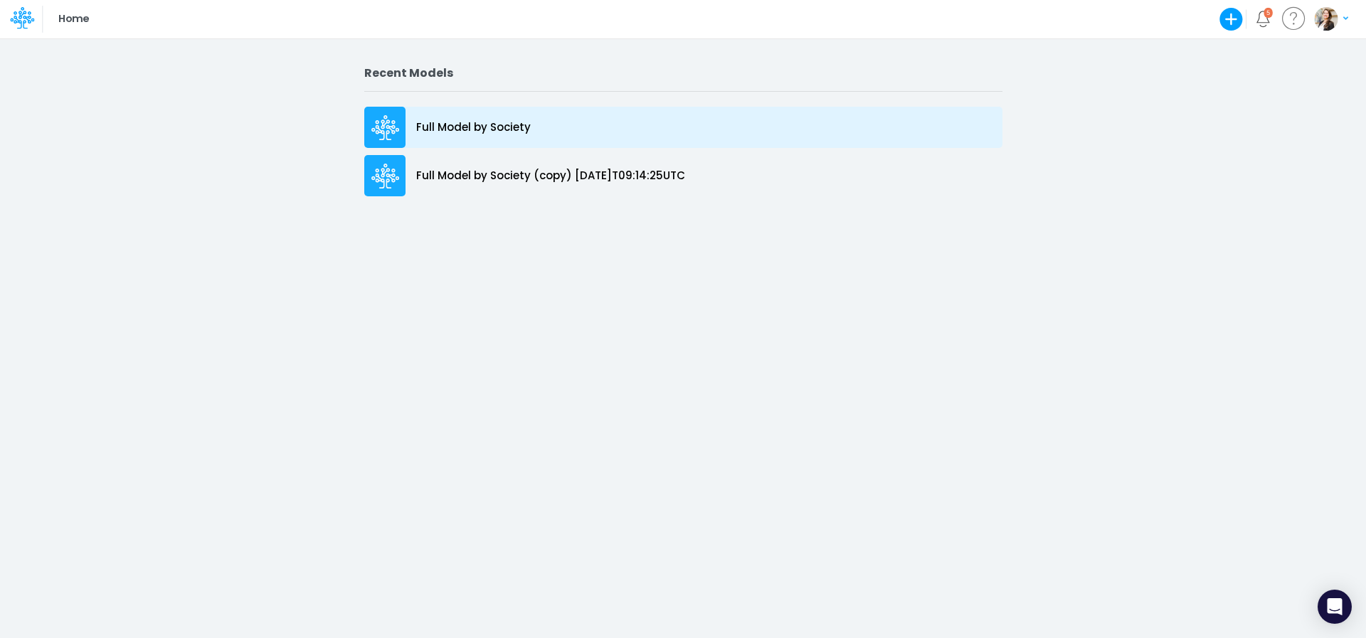
click at [450, 122] on p "Full Model by Society" at bounding box center [473, 128] width 115 height 16
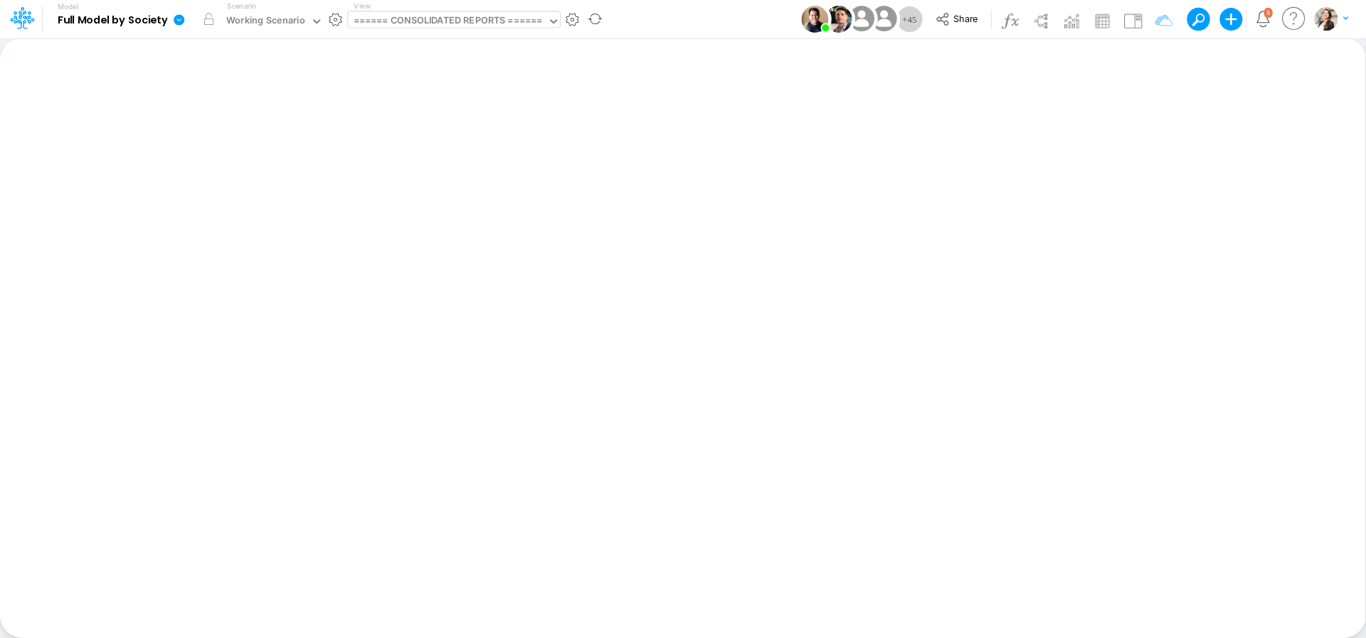
click at [442, 31] on div "====== CONSOLIDATED REPORTS ======" at bounding box center [447, 21] width 199 height 21
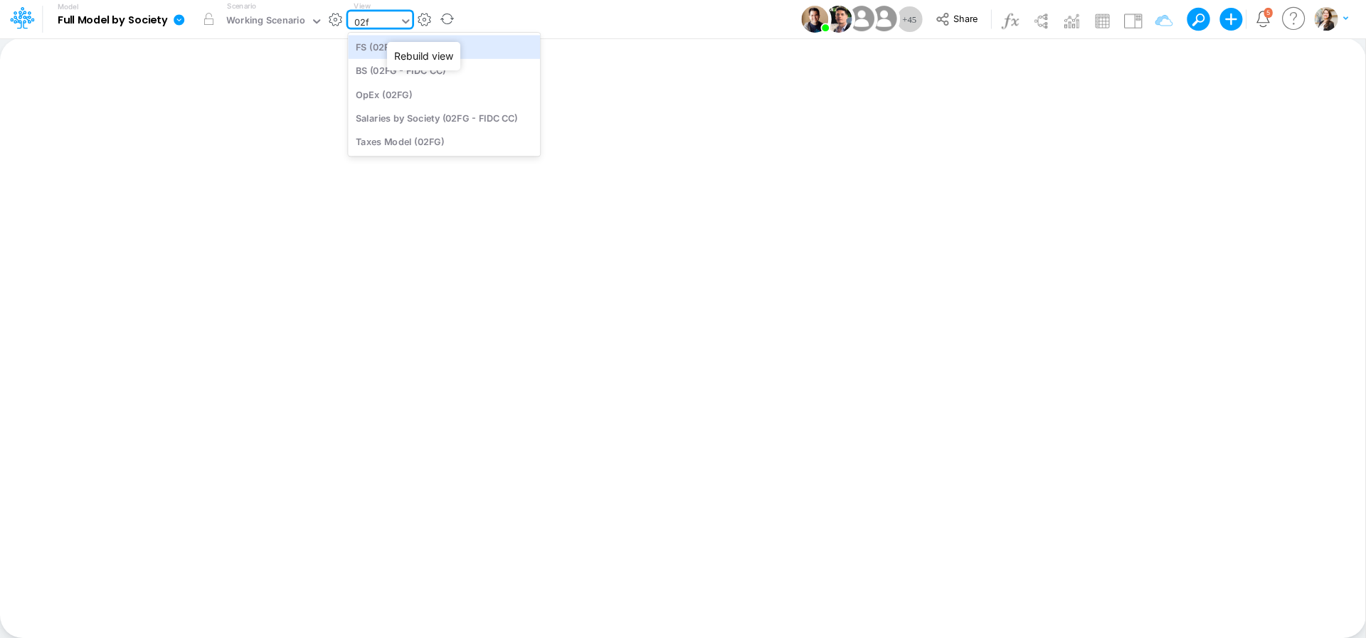
type input "02fg"
click at [386, 71] on div "BS (02FG - FIDC CC)" at bounding box center [444, 70] width 192 height 23
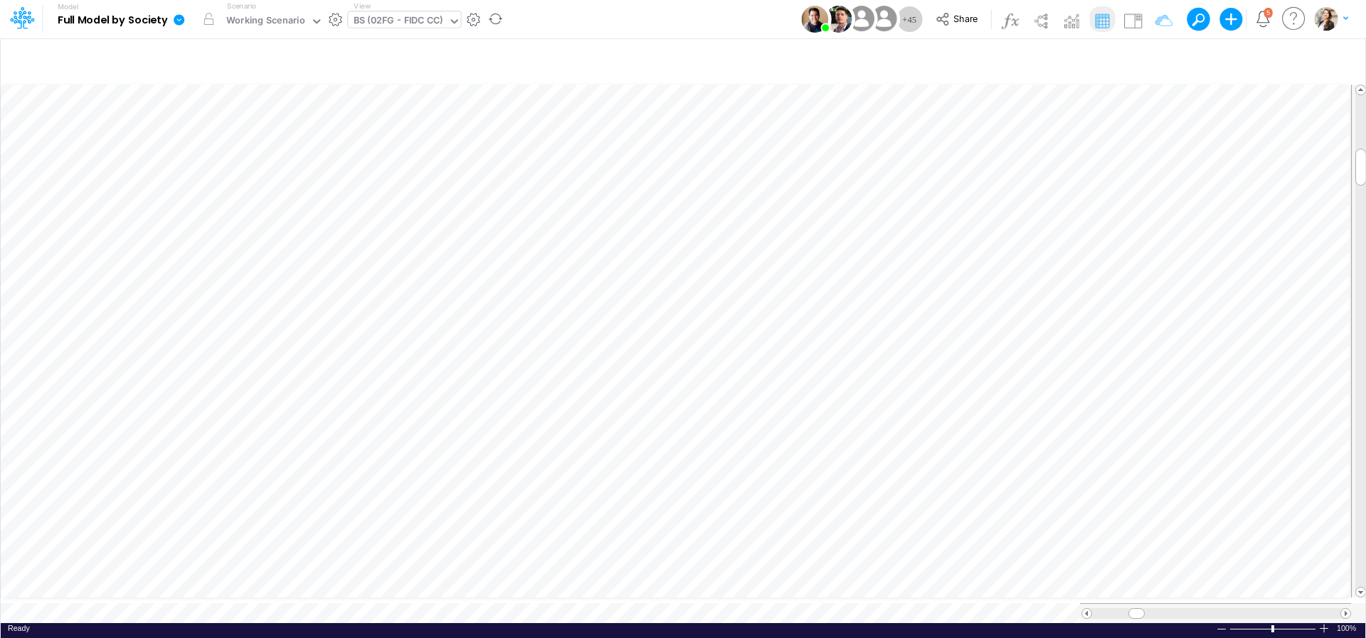
scroll to position [6, 21]
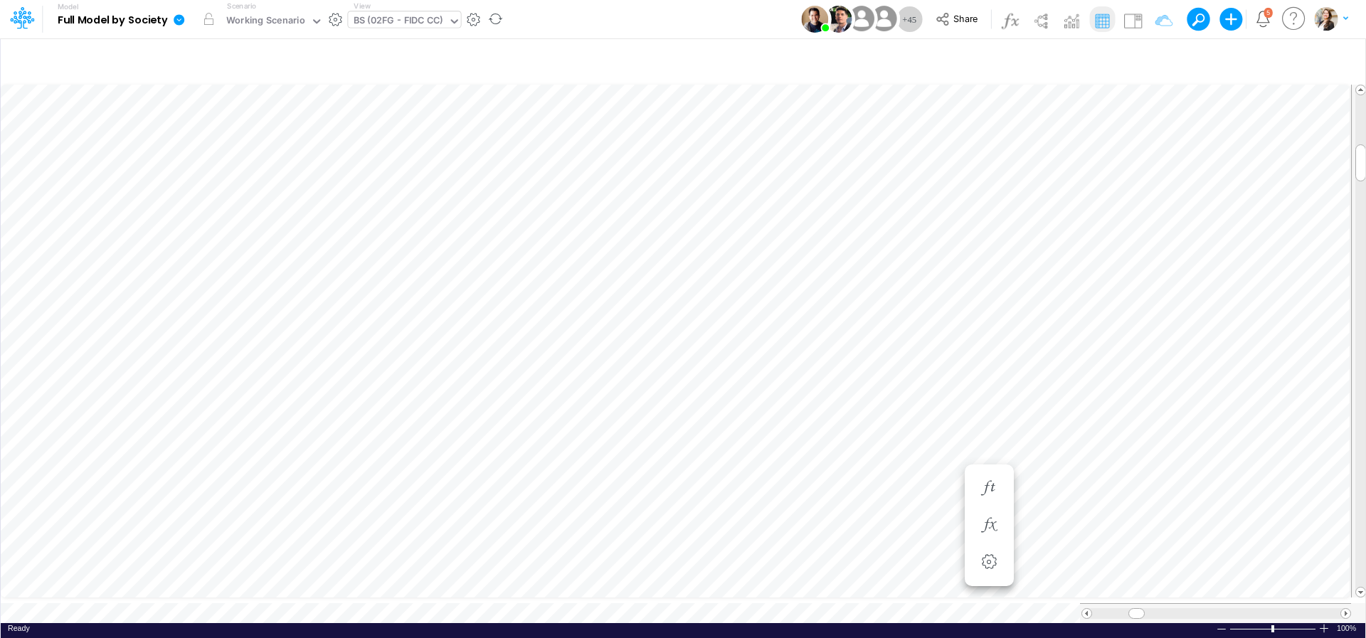
scroll to position [6, 28]
click at [990, 526] on icon "button" at bounding box center [988, 525] width 21 height 15
click at [987, 400] on icon "button" at bounding box center [988, 403] width 21 height 15
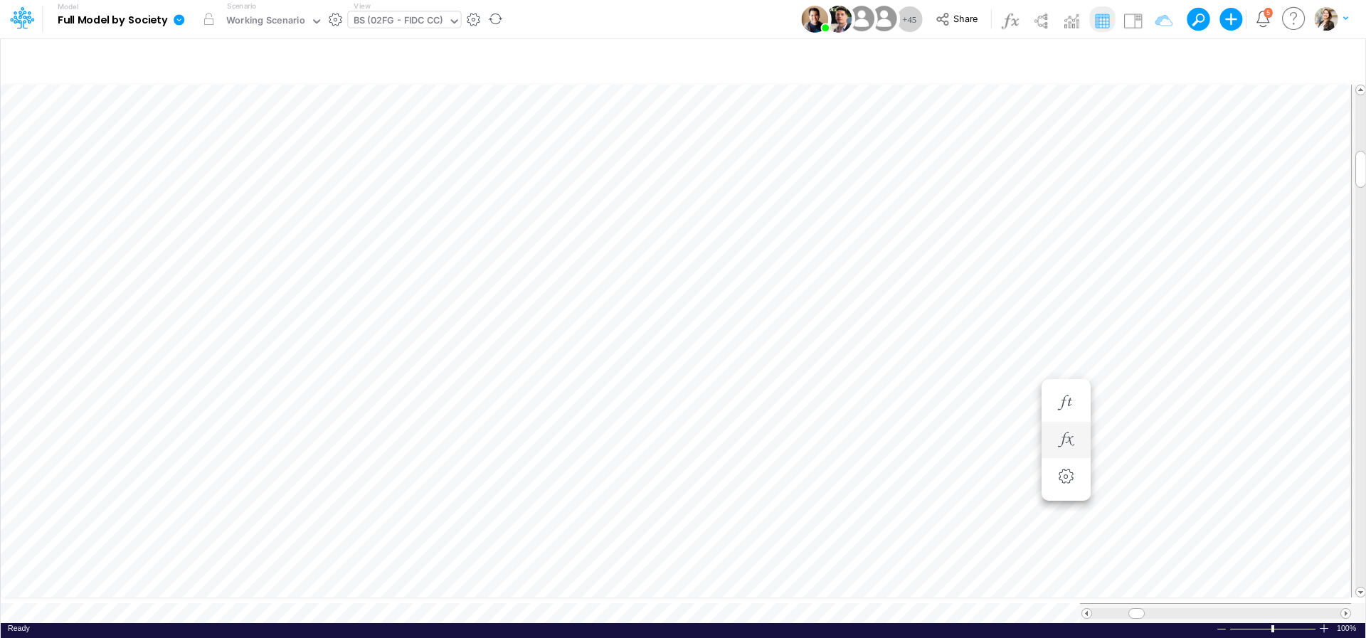
scroll to position [6, 28]
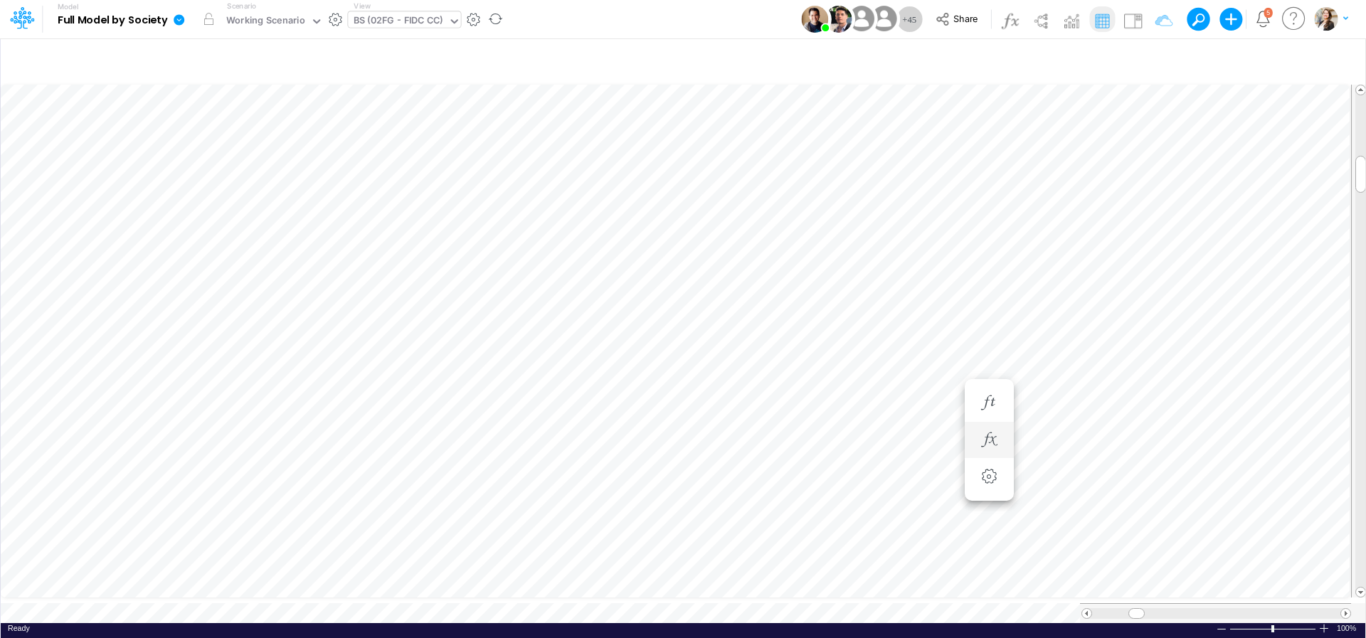
scroll to position [6, 46]
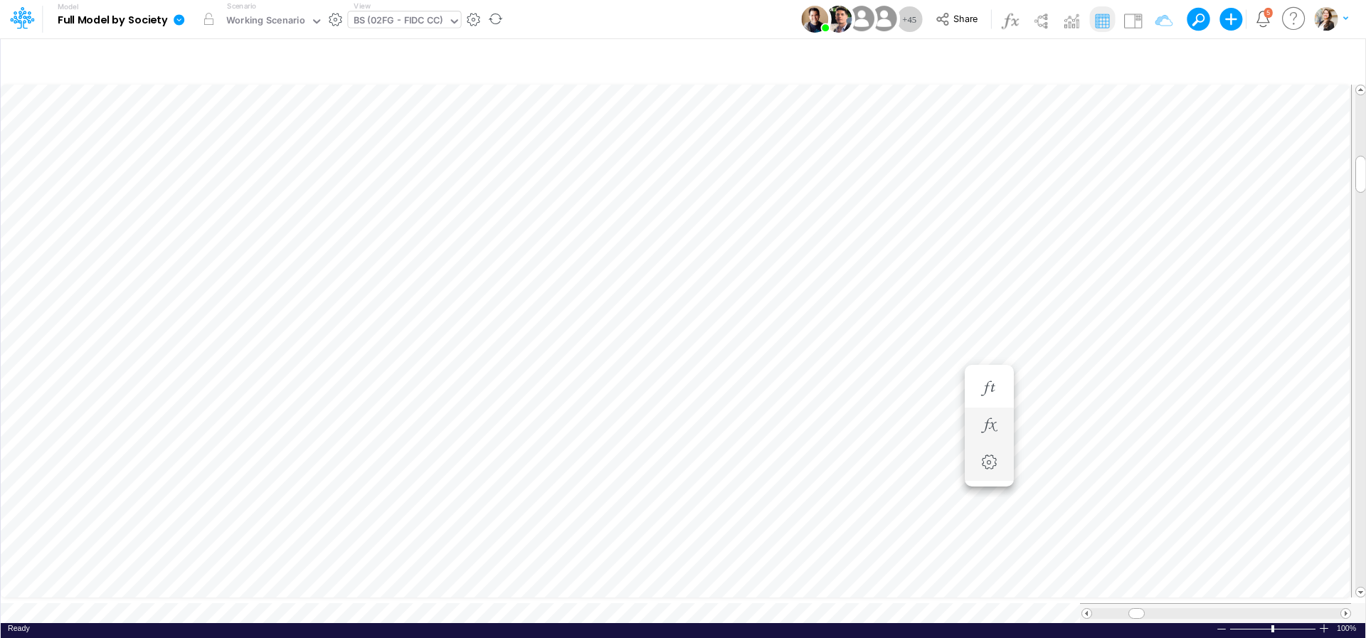
scroll to position [6, 46]
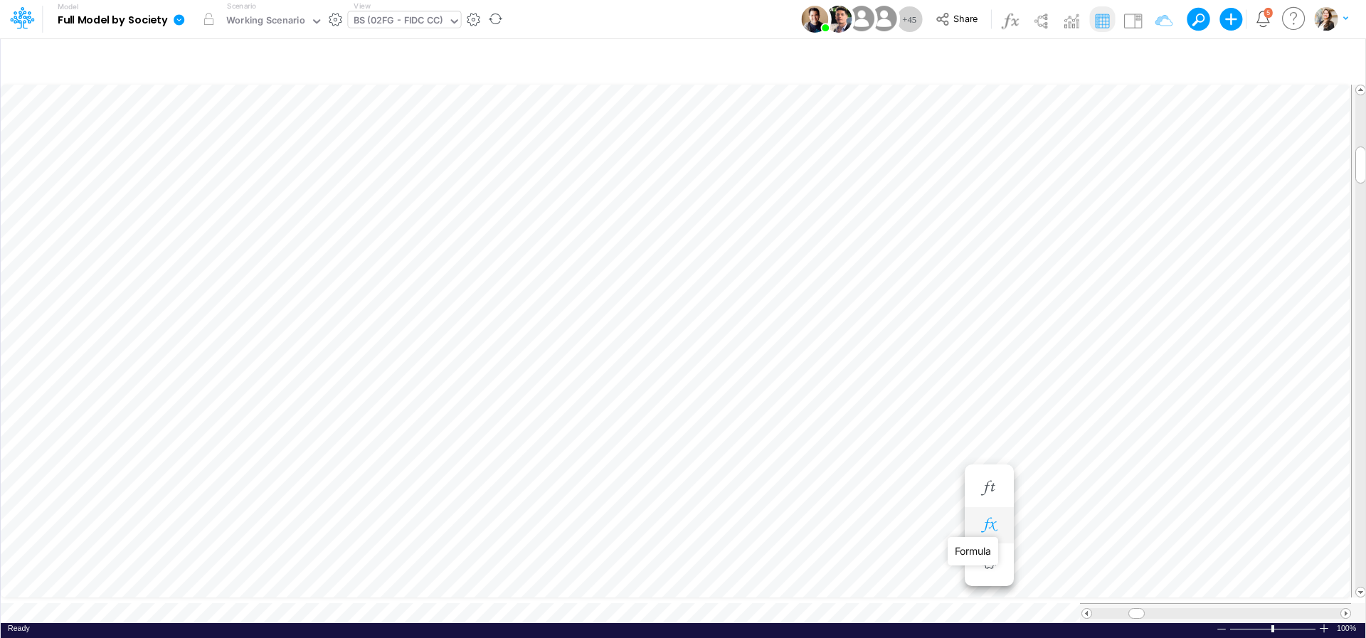
click at [984, 527] on icon "button" at bounding box center [988, 525] width 21 height 15
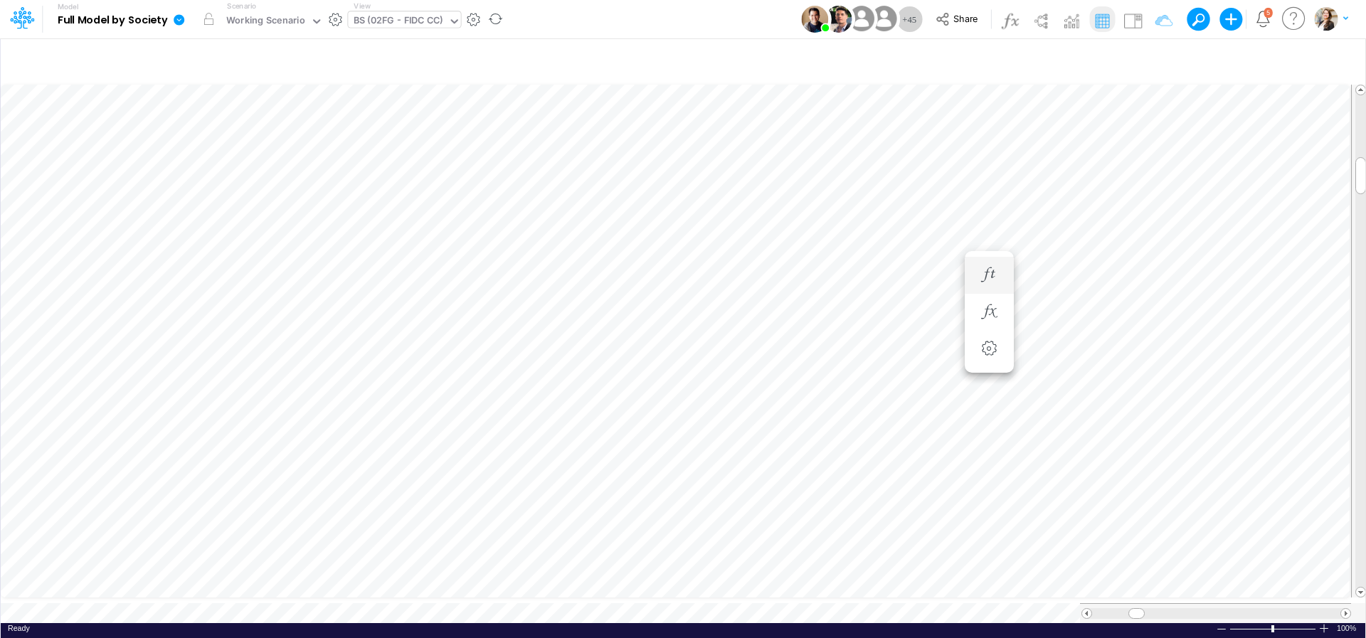
scroll to position [6, 46]
click at [408, 15] on div "BS (02FG - FIDC CC)" at bounding box center [399, 22] width 90 height 16
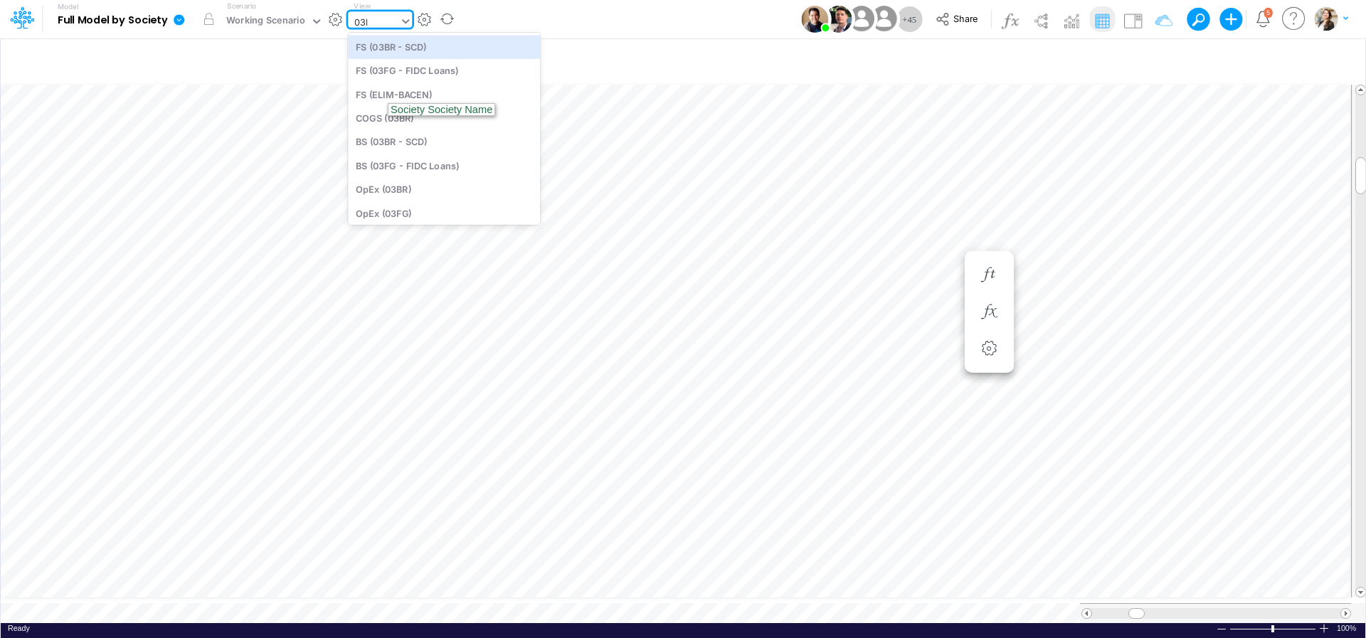
type input "03br"
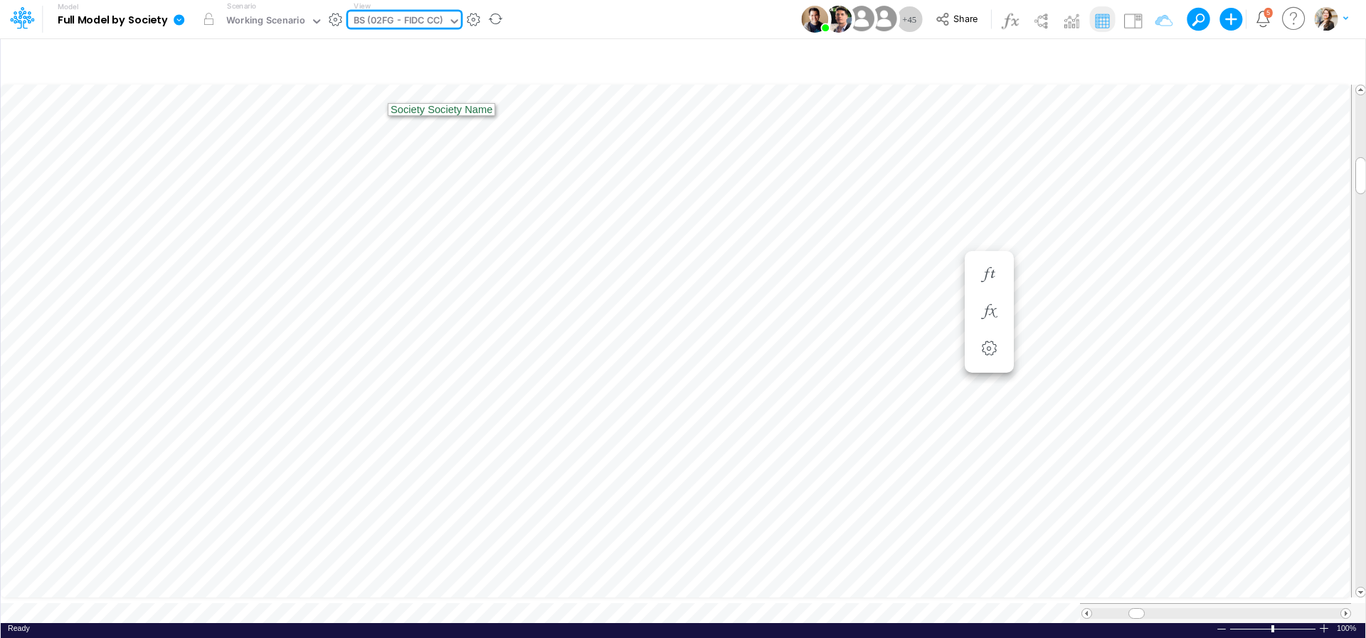
click at [391, 24] on div "BS (02FG - FIDC CC)" at bounding box center [399, 22] width 90 height 16
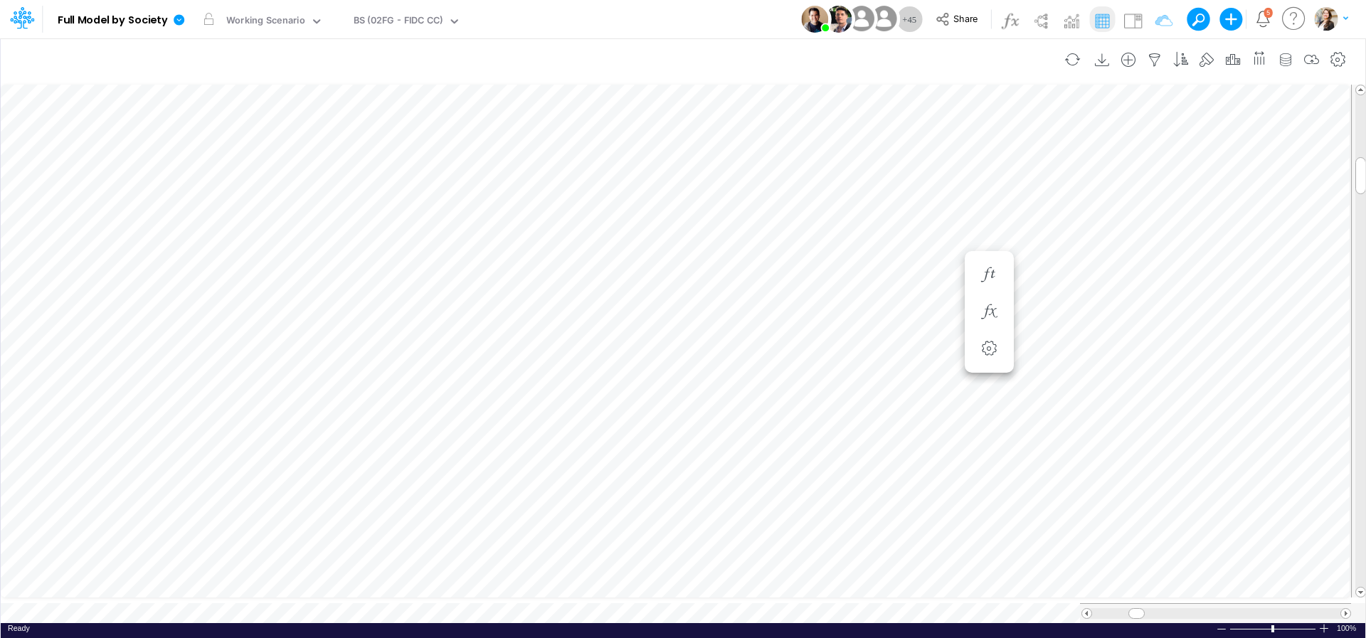
scroll to position [6, 28]
click at [995, 306] on icon "button" at bounding box center [988, 312] width 21 height 15
click at [1066, 308] on icon "button" at bounding box center [1065, 312] width 21 height 15
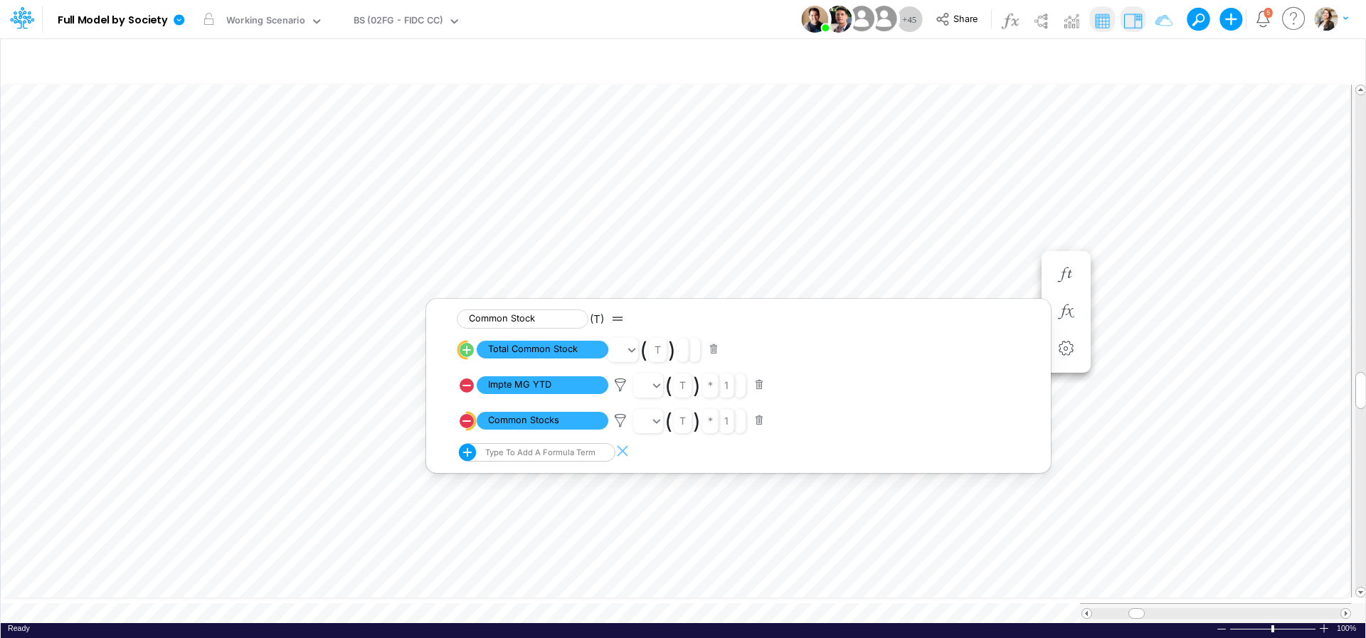
click at [1139, 25] on img at bounding box center [1132, 20] width 23 height 23
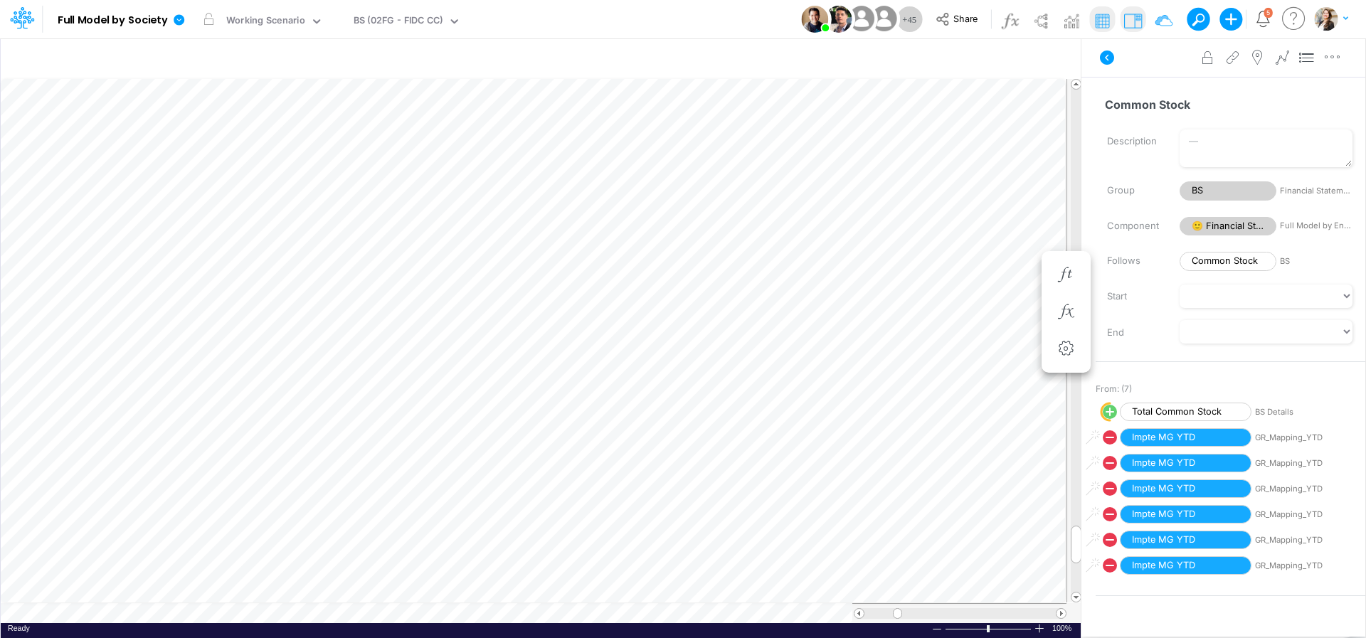
scroll to position [6, 3]
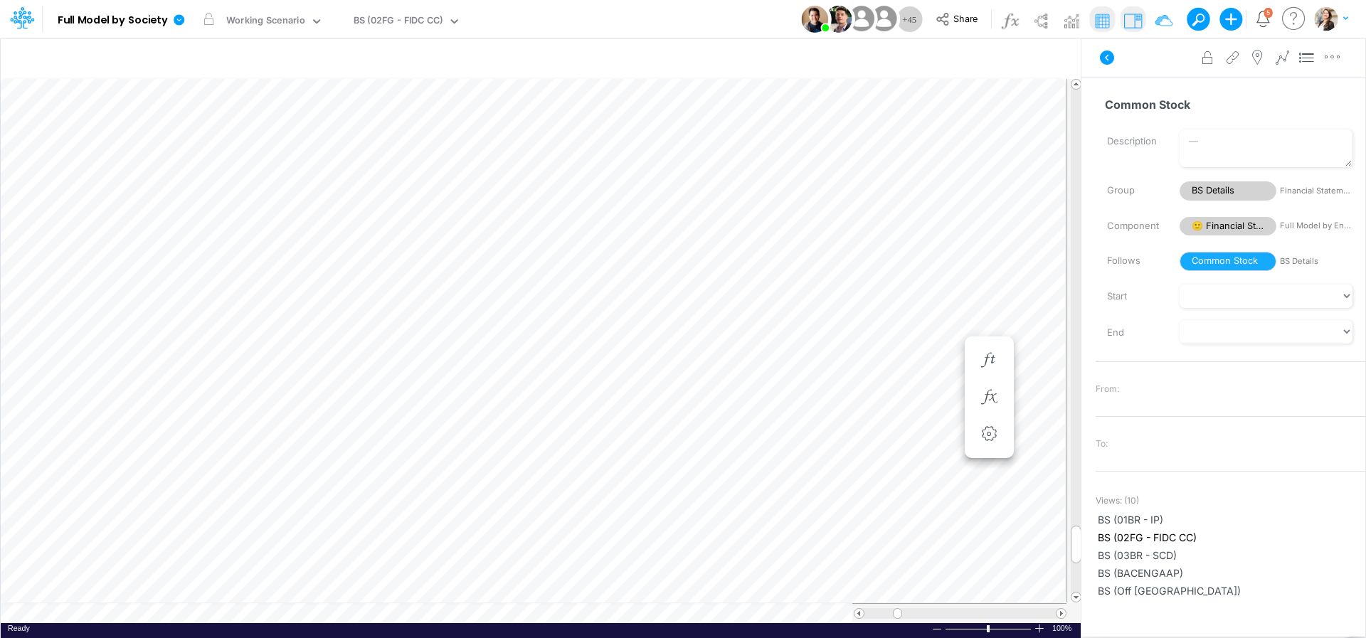
scroll to position [6, 28]
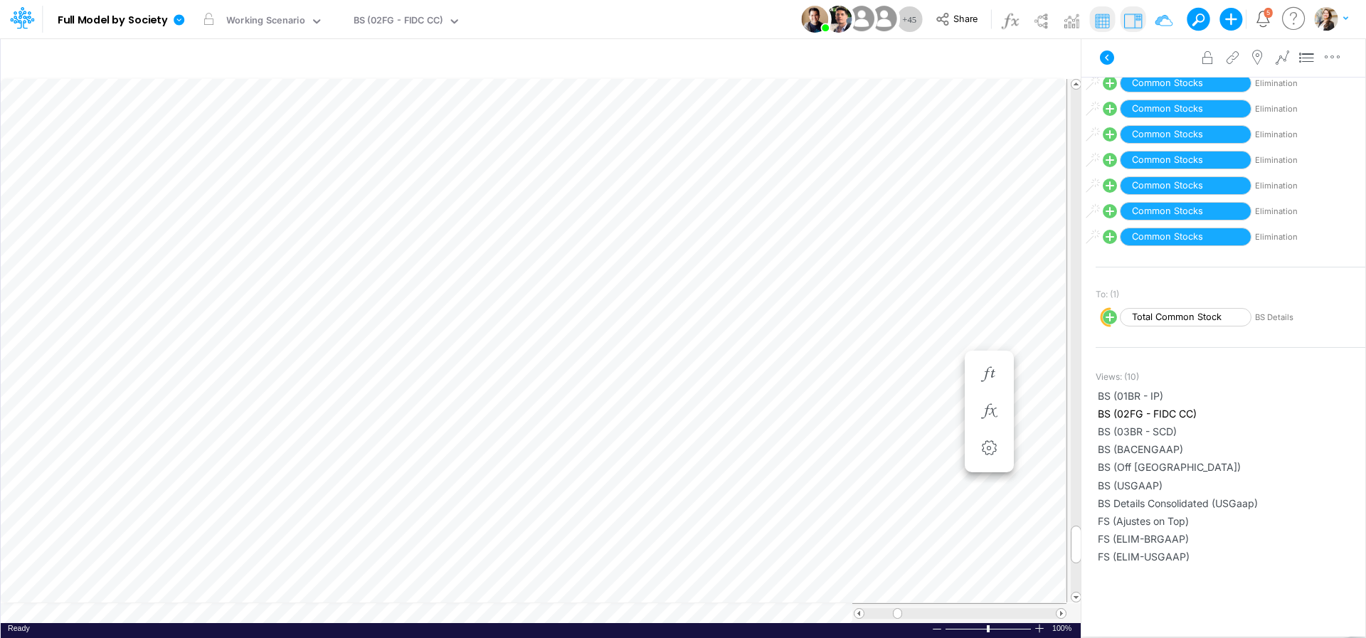
scroll to position [252, 0]
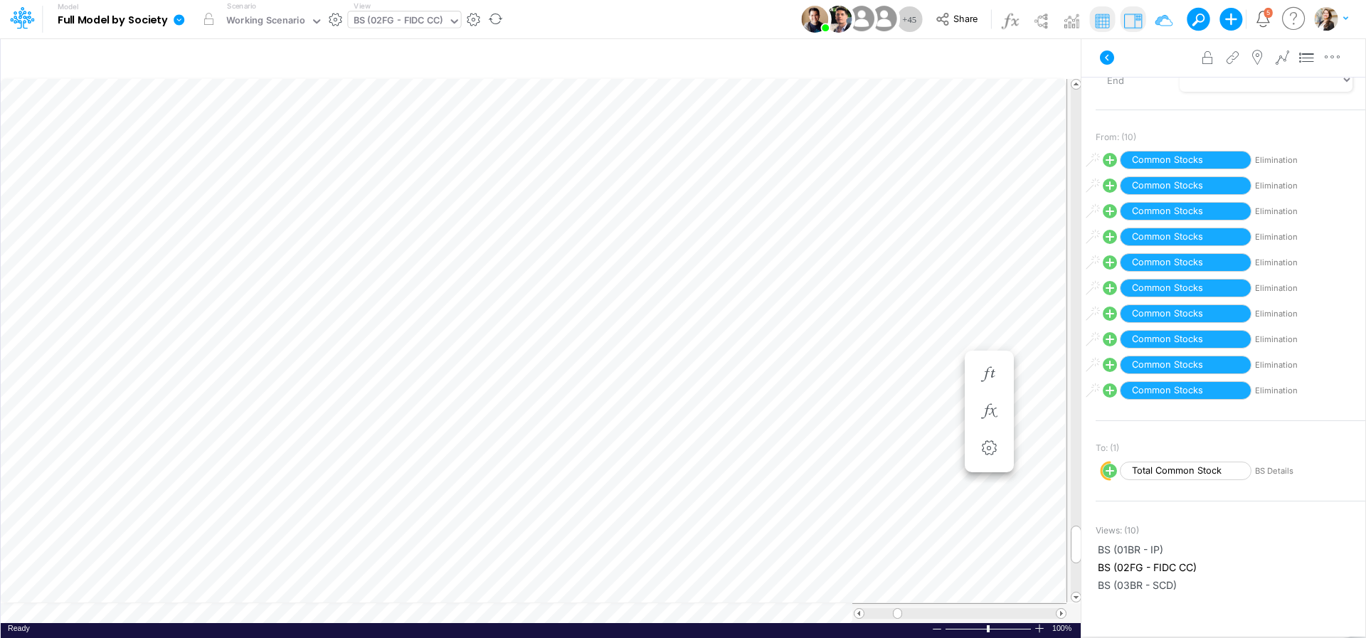
click at [410, 25] on div "BS (02FG - FIDC CC)" at bounding box center [399, 22] width 90 height 16
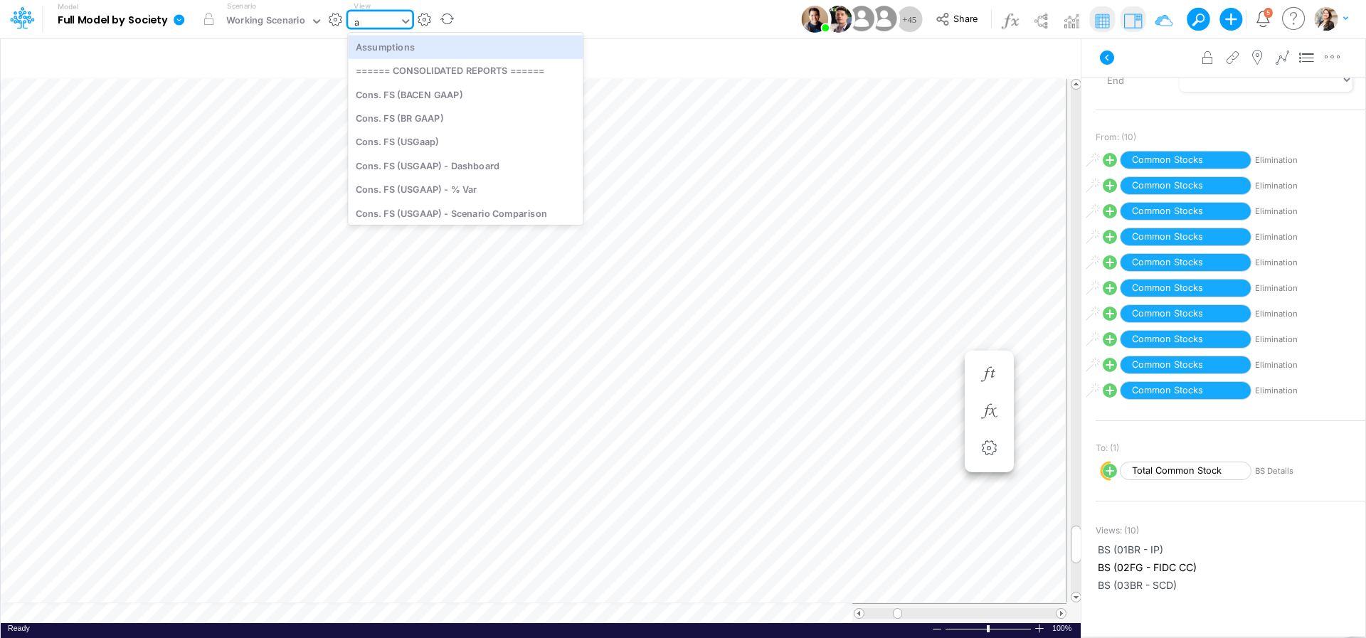
type input "app"
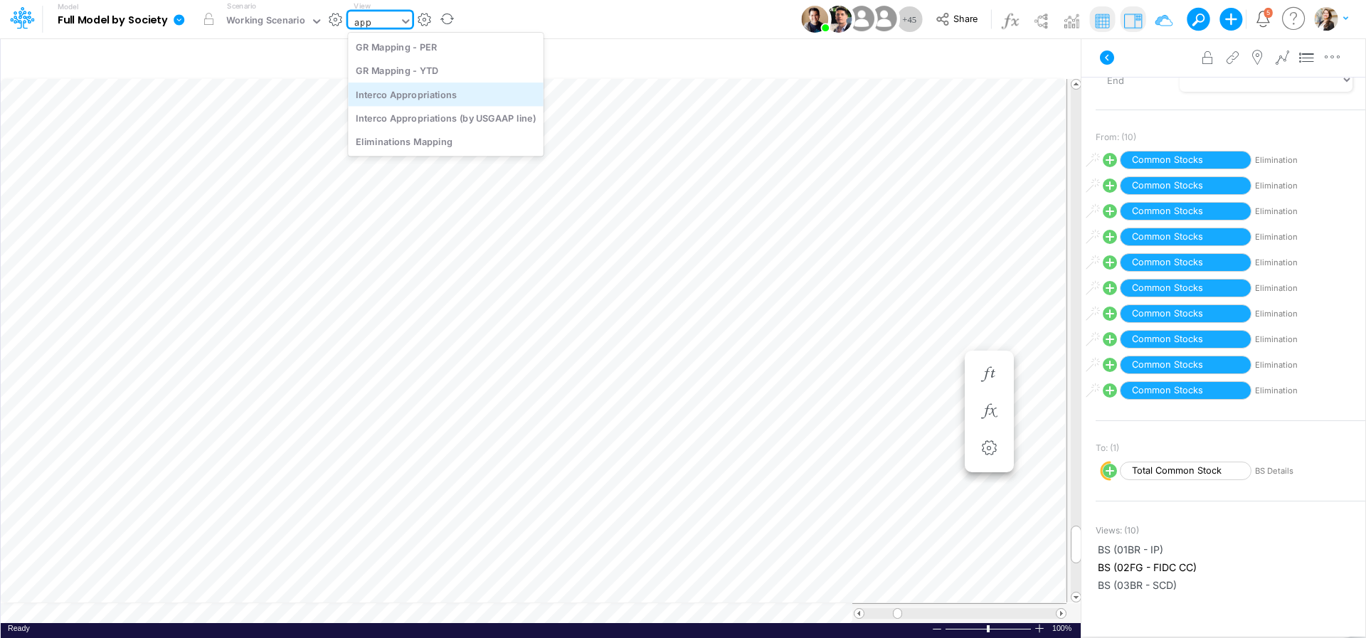
click at [396, 92] on div "Interco Appropriations" at bounding box center [446, 94] width 196 height 23
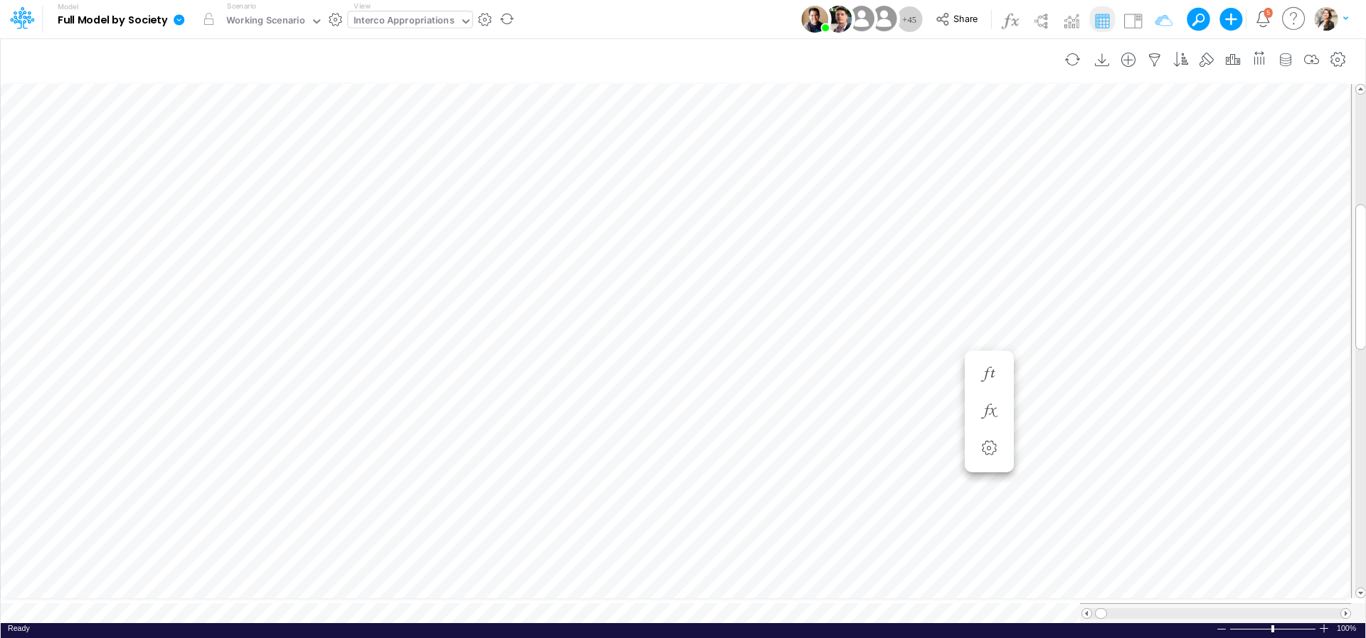
scroll to position [6, 46]
click at [1183, 56] on icon "button" at bounding box center [1181, 60] width 21 height 15
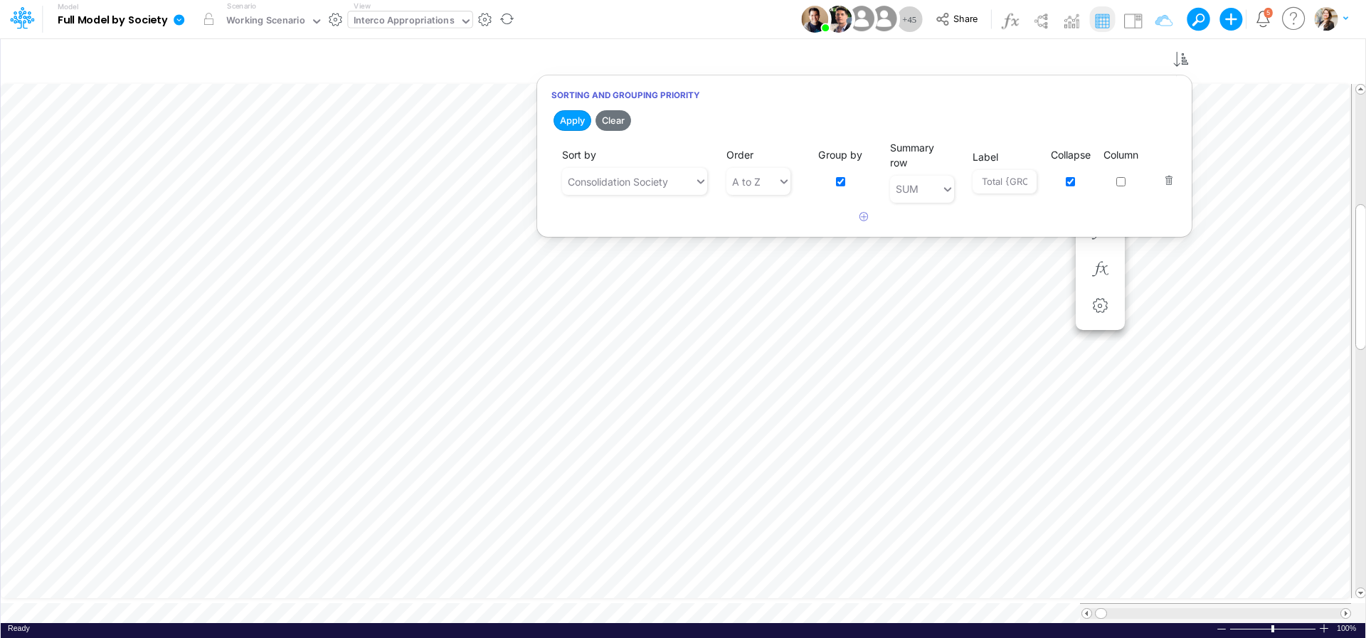
click at [1073, 185] on input "checkbox" at bounding box center [1070, 181] width 9 height 9
checkbox input "false"
click at [575, 124] on button "Apply" at bounding box center [573, 120] width 38 height 21
click at [842, 182] on input "checkbox" at bounding box center [840, 181] width 9 height 9
checkbox input "false"
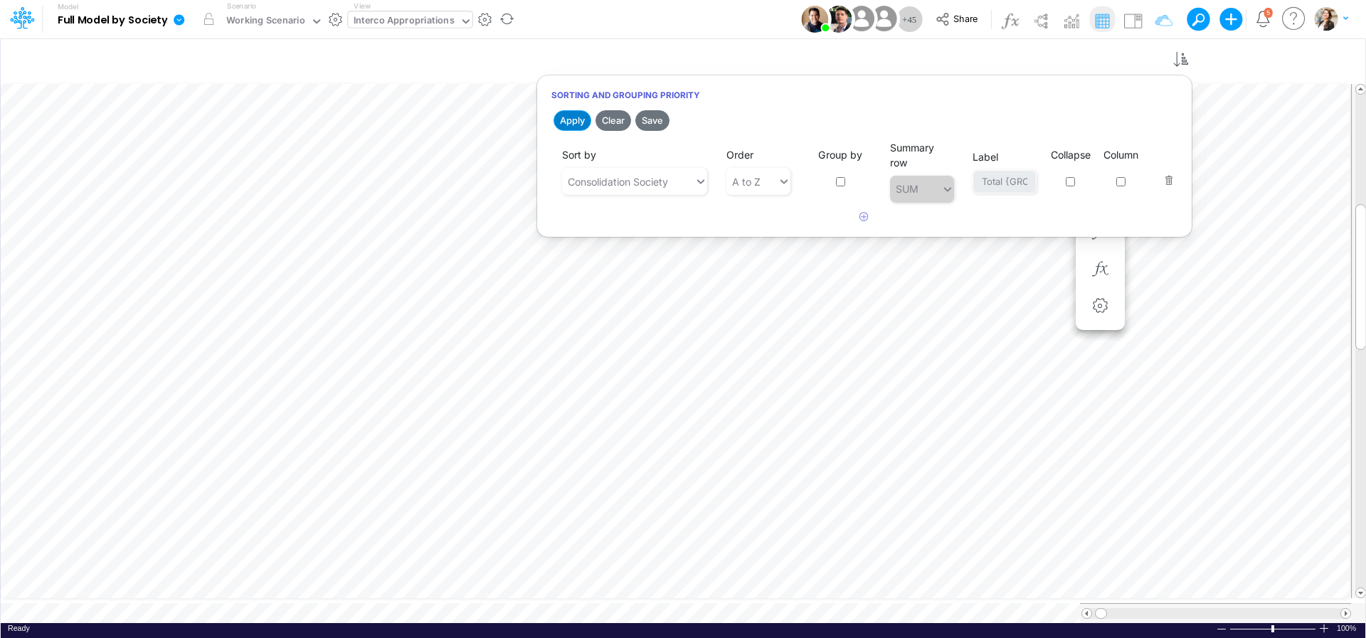
click at [571, 122] on button "Apply" at bounding box center [573, 120] width 38 height 21
click at [1169, 183] on button "button" at bounding box center [1165, 171] width 19 height 38
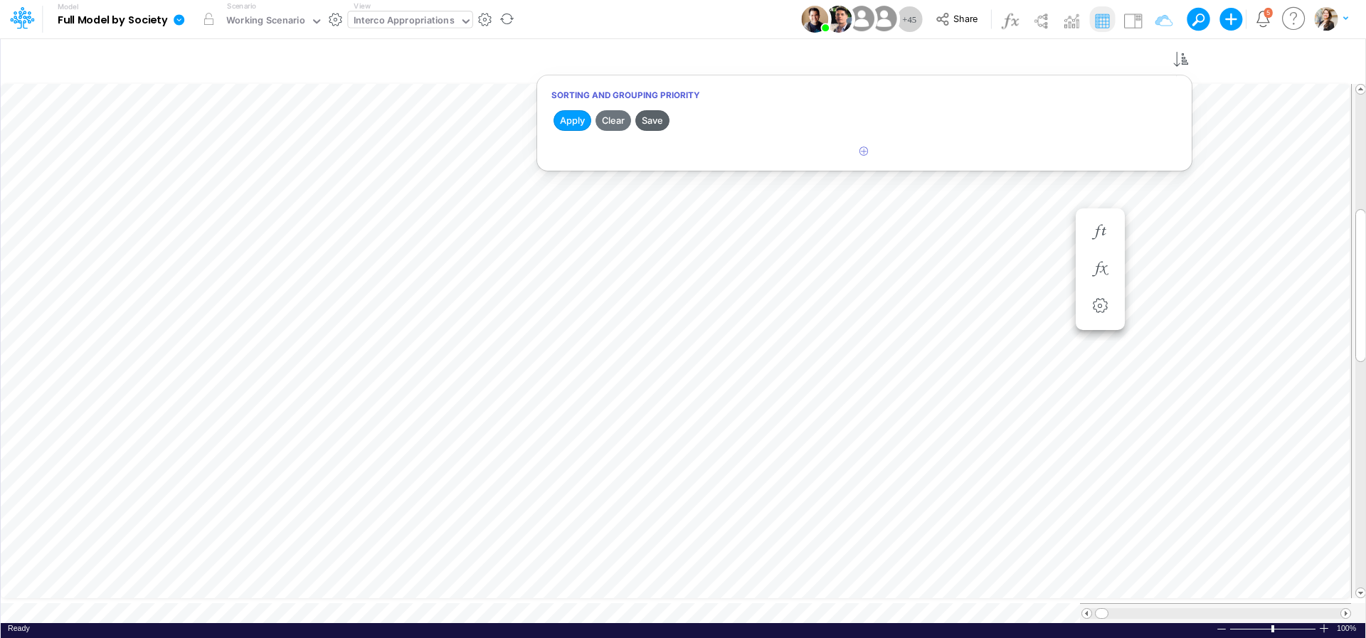
click at [653, 121] on button "Save" at bounding box center [652, 120] width 34 height 21
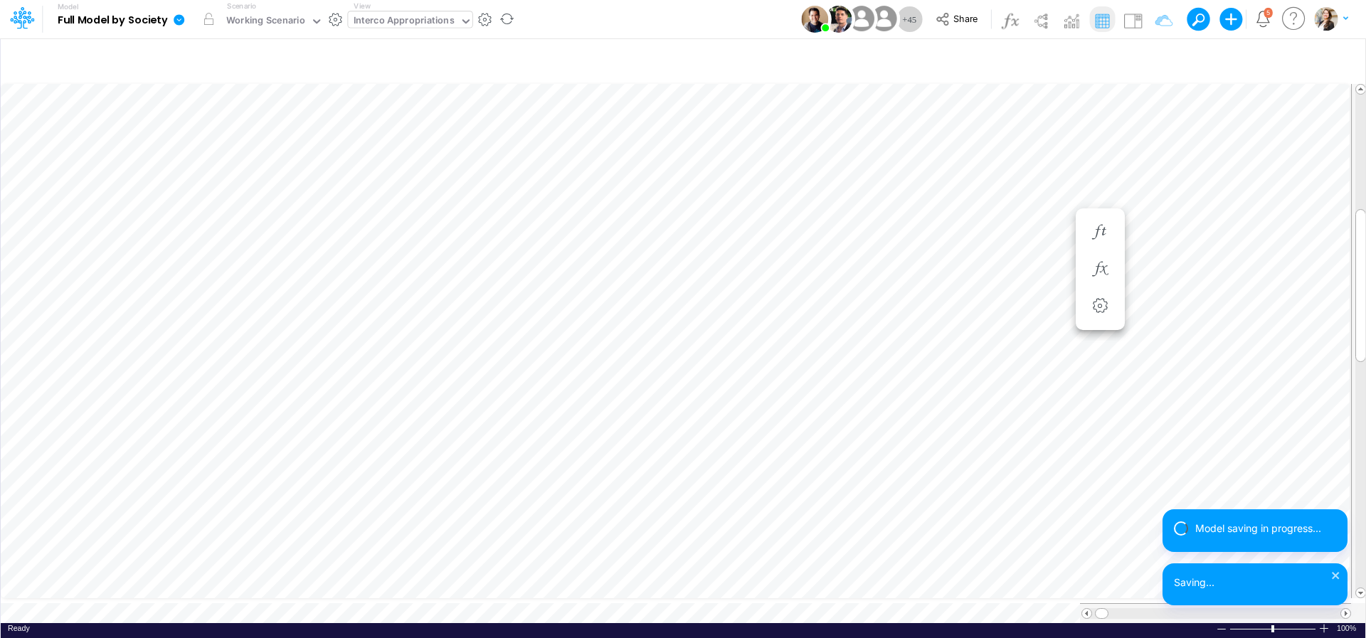
scroll to position [6, 20]
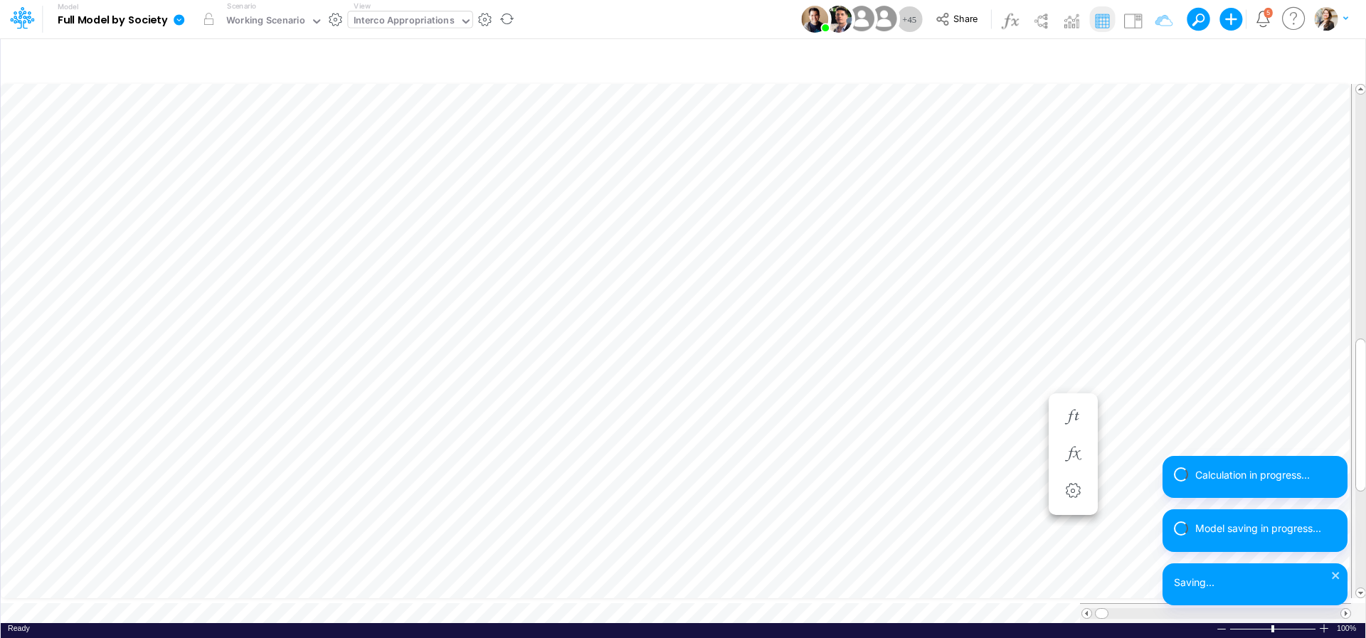
scroll to position [6, 25]
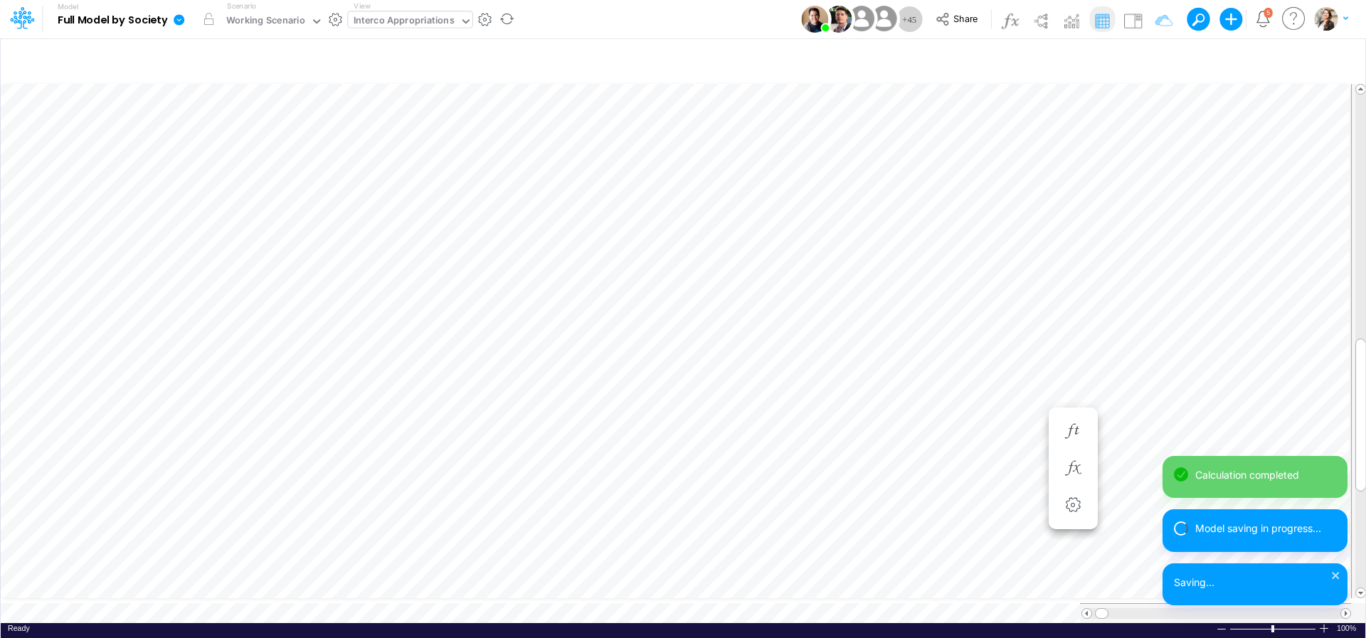
scroll to position [6, 23]
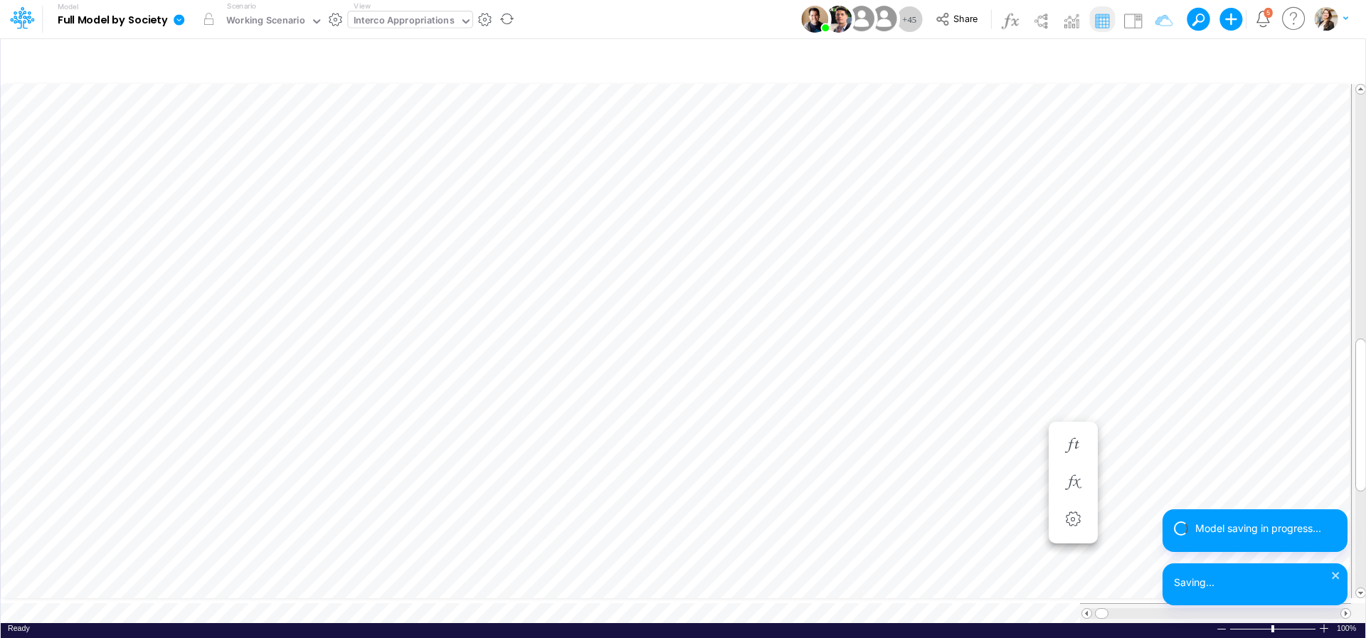
scroll to position [6, 25]
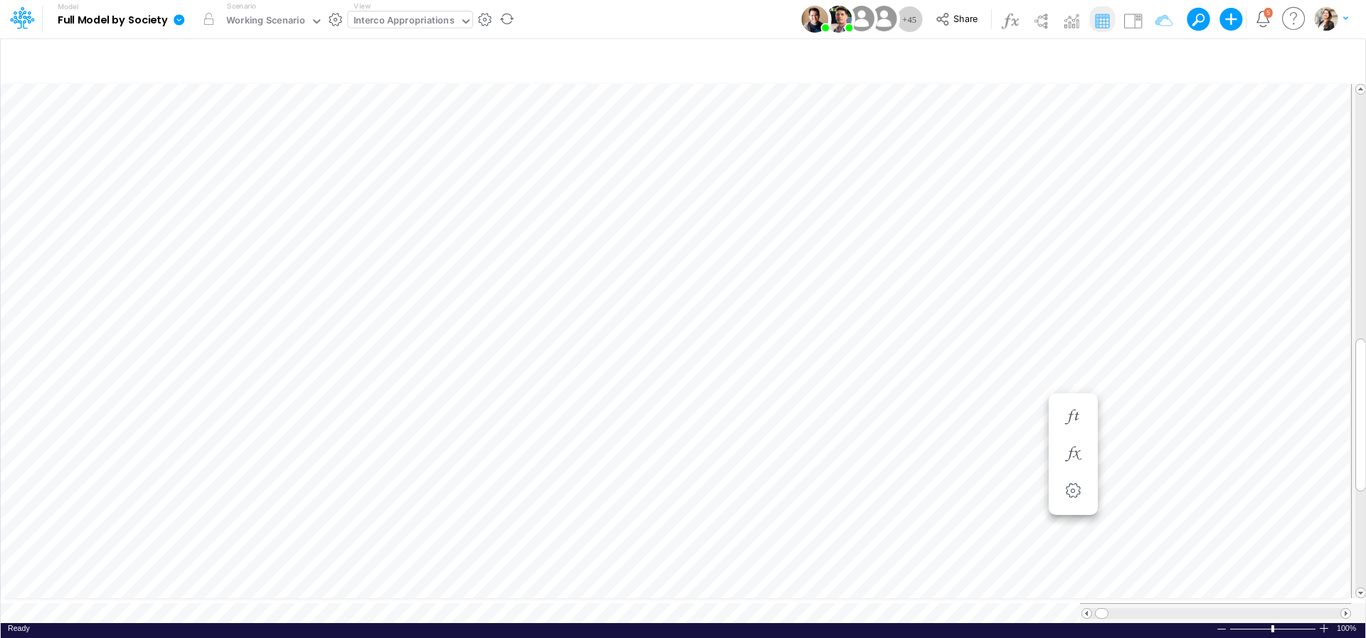
scroll to position [6, 25]
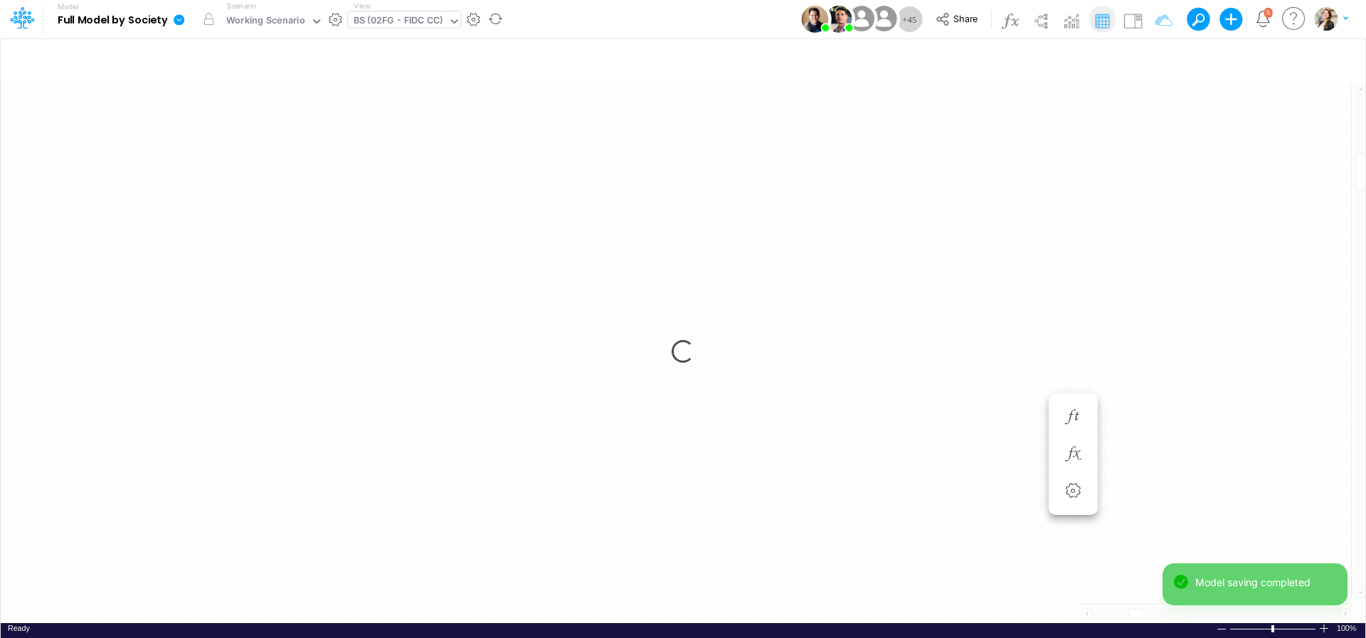
scroll to position [6, 28]
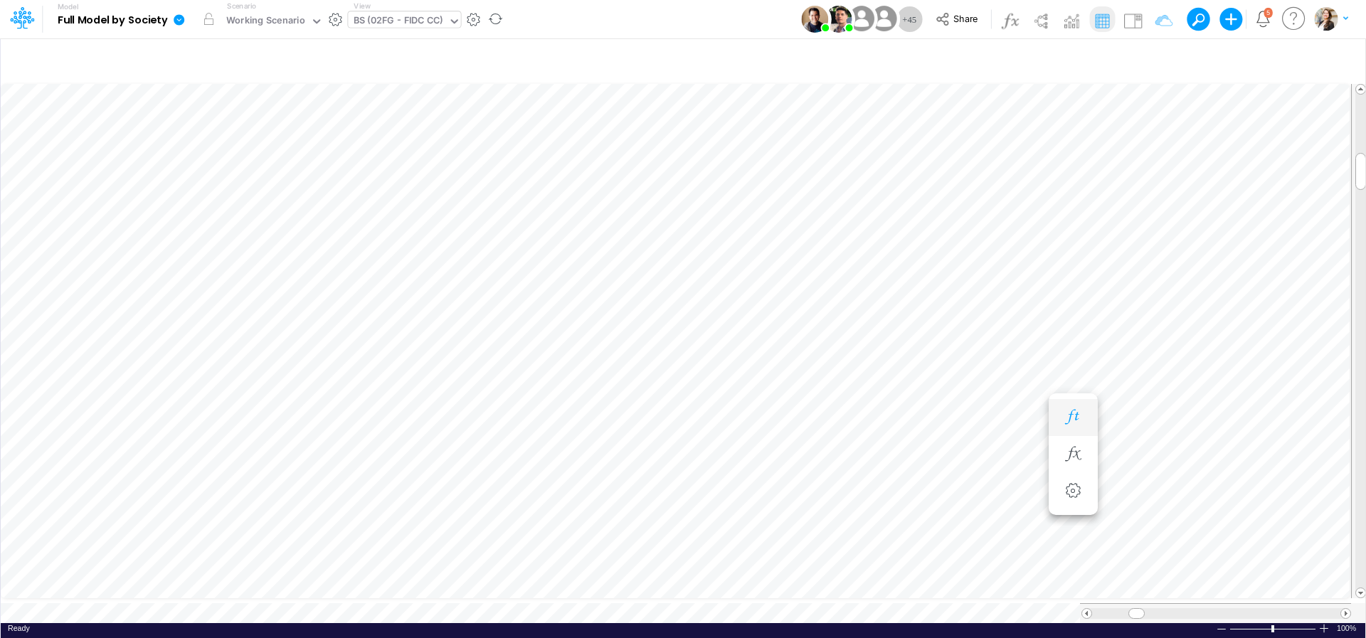
click at [1069, 419] on icon "button" at bounding box center [1072, 417] width 21 height 15
click at [982, 319] on icon "button" at bounding box center [988, 317] width 21 height 15
click at [1065, 323] on icon "button" at bounding box center [1065, 317] width 21 height 15
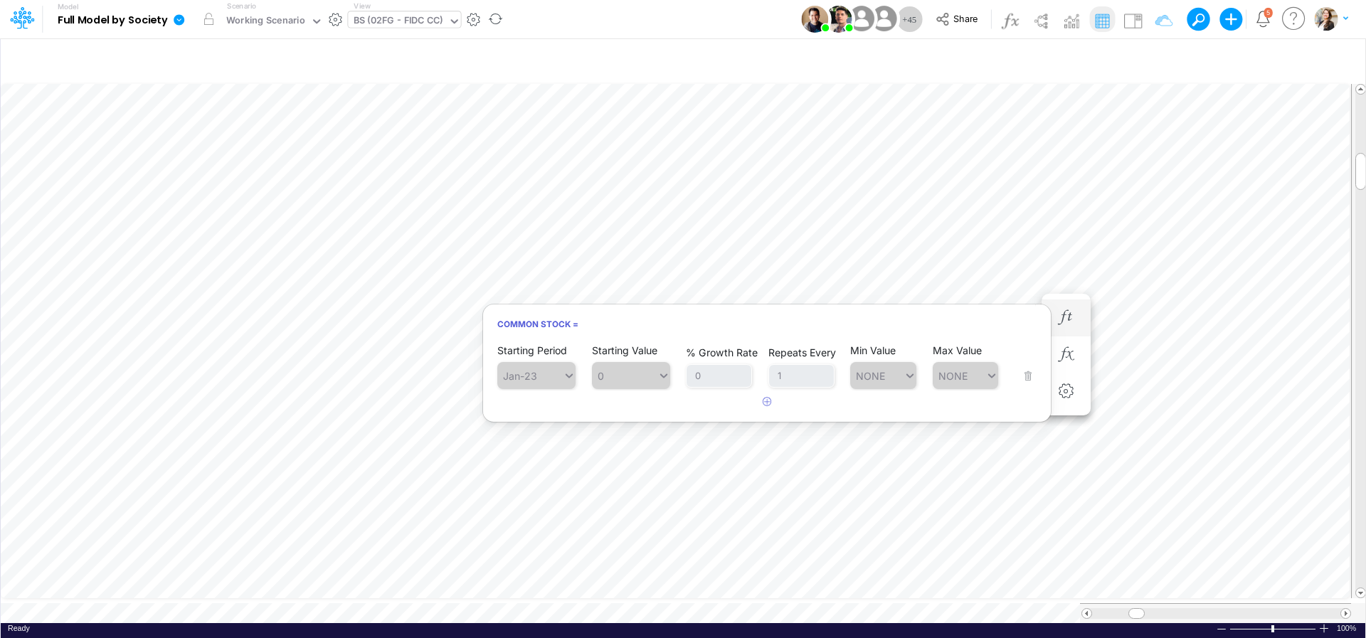
scroll to position [6, 3]
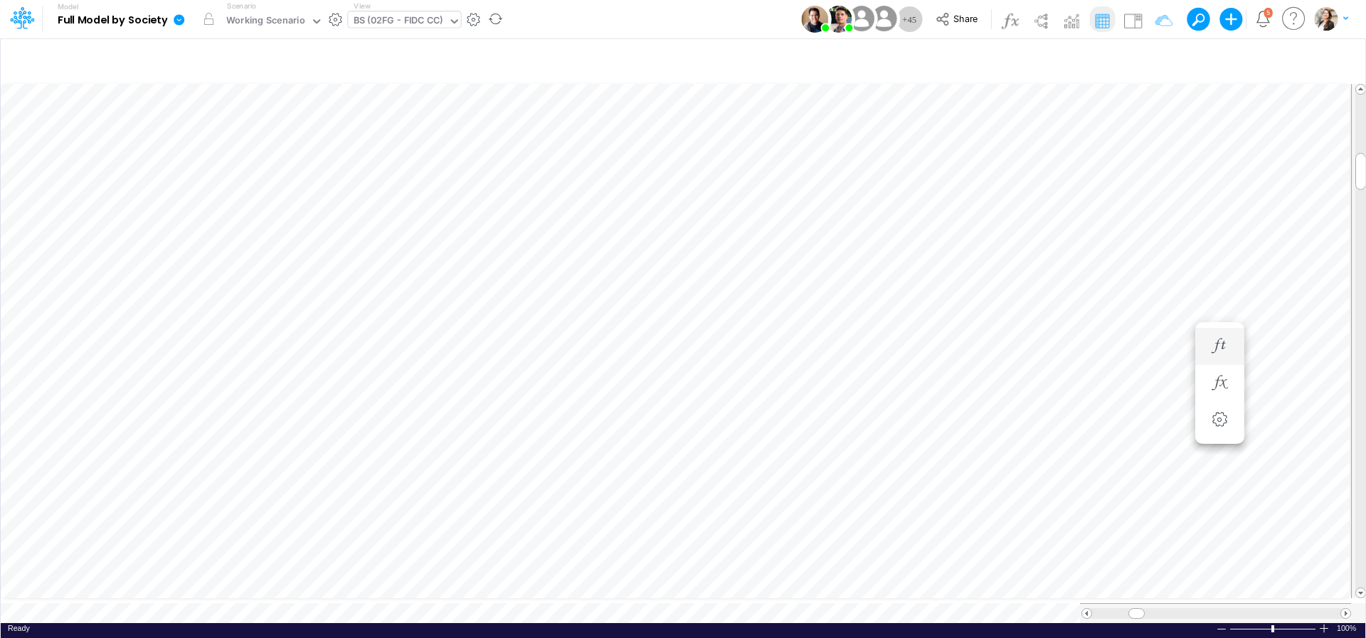
scroll to position [6, 28]
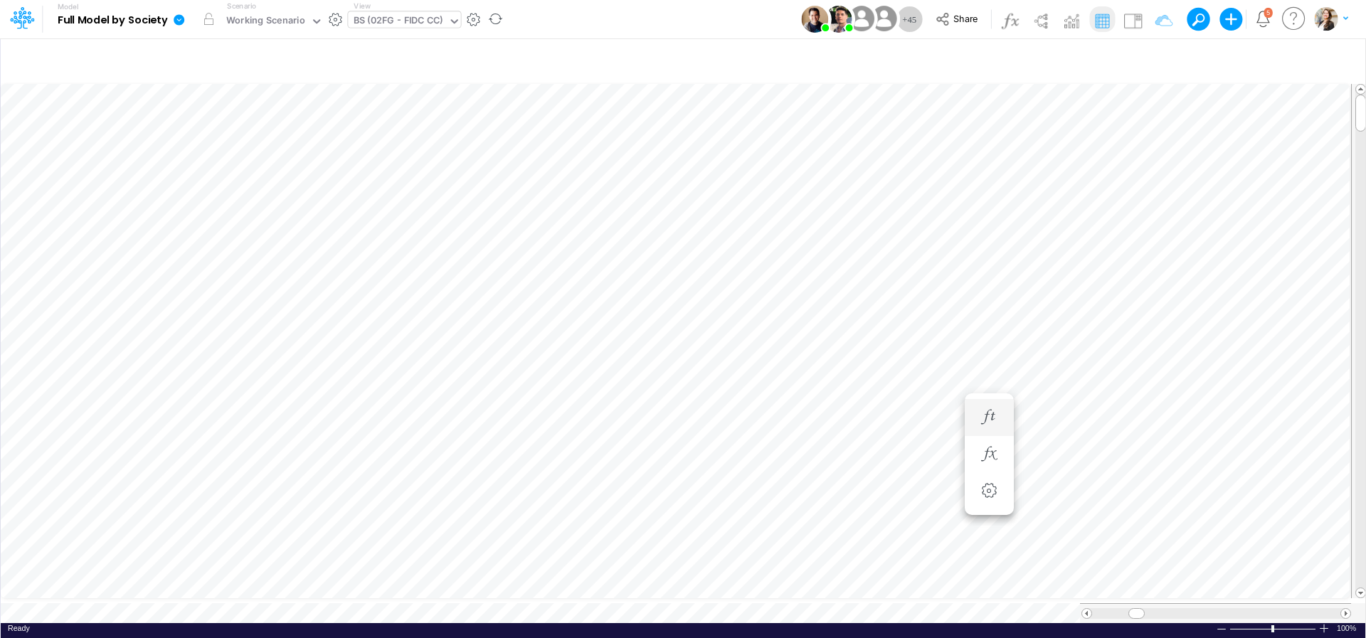
scroll to position [6, 46]
click at [393, 22] on div "BS (02FG - FIDC CC)" at bounding box center [399, 22] width 90 height 16
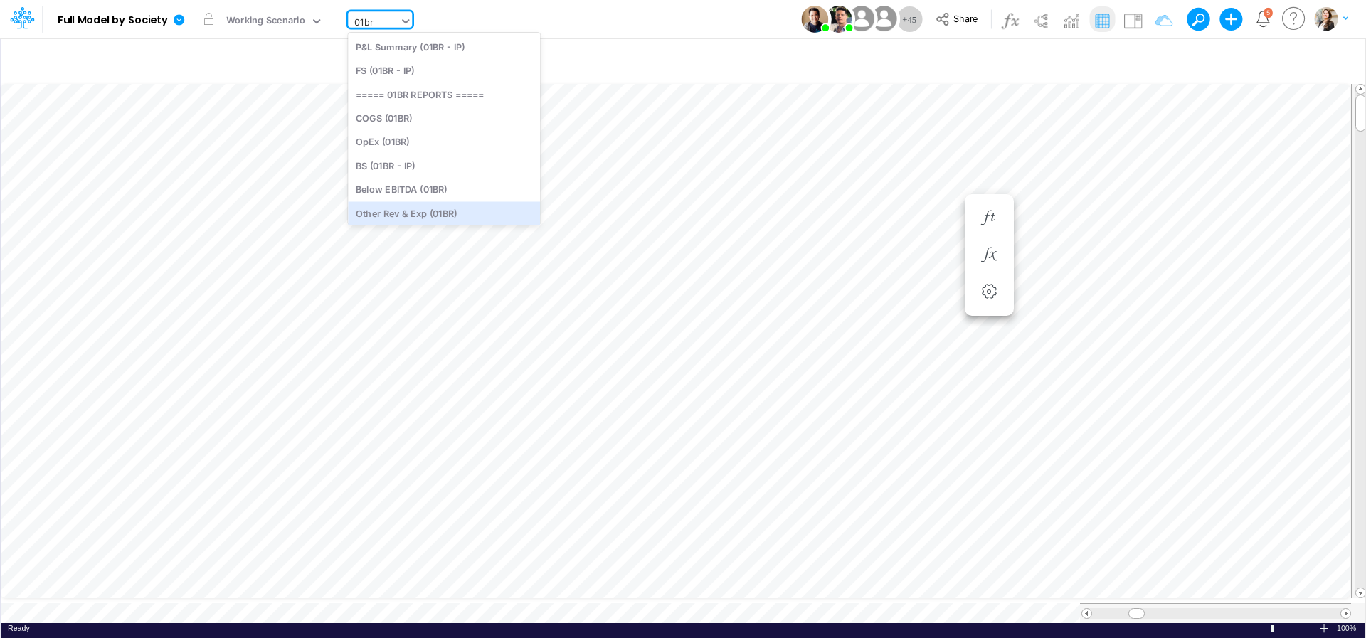
type input "01br"
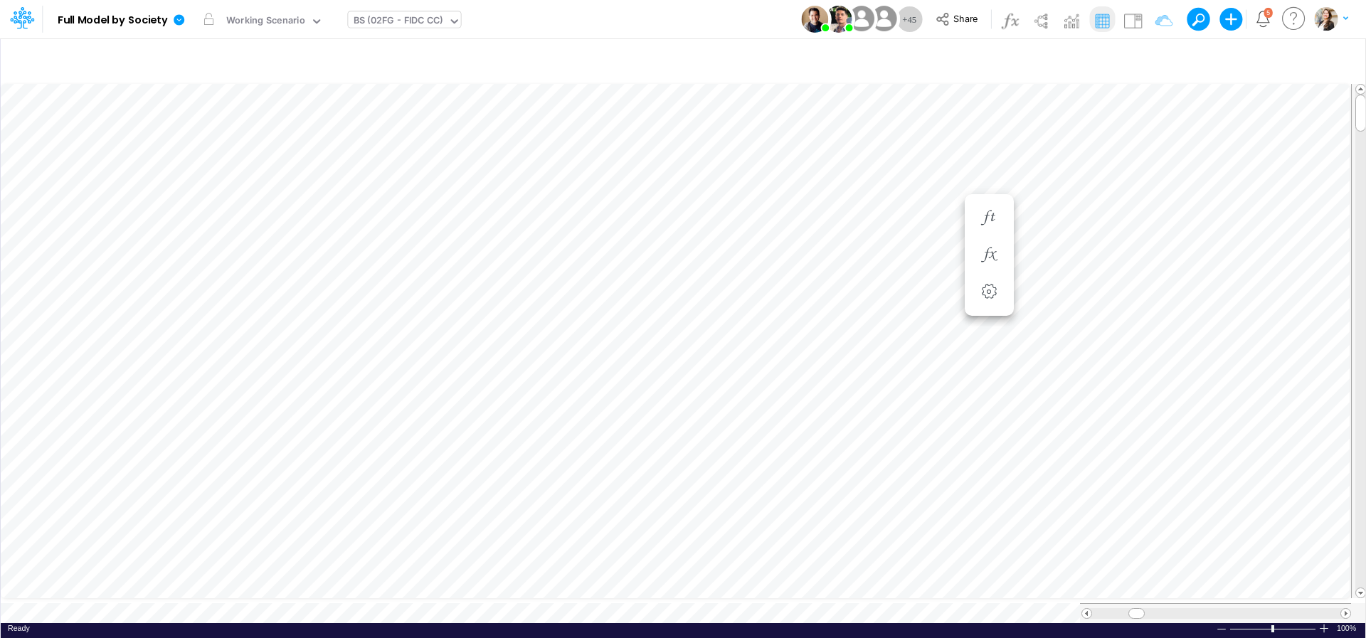
scroll to position [6, 3]
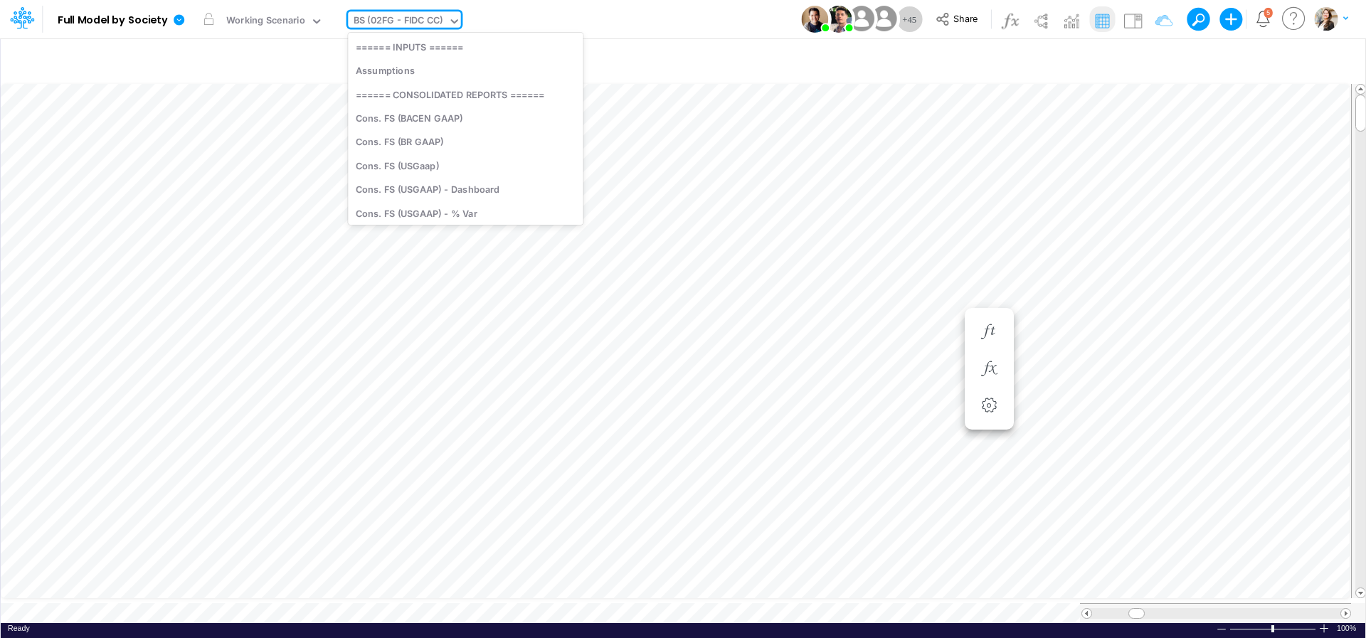
click at [382, 20] on div "BS (02FG - FIDC CC)" at bounding box center [399, 22] width 90 height 16
type input "01br"
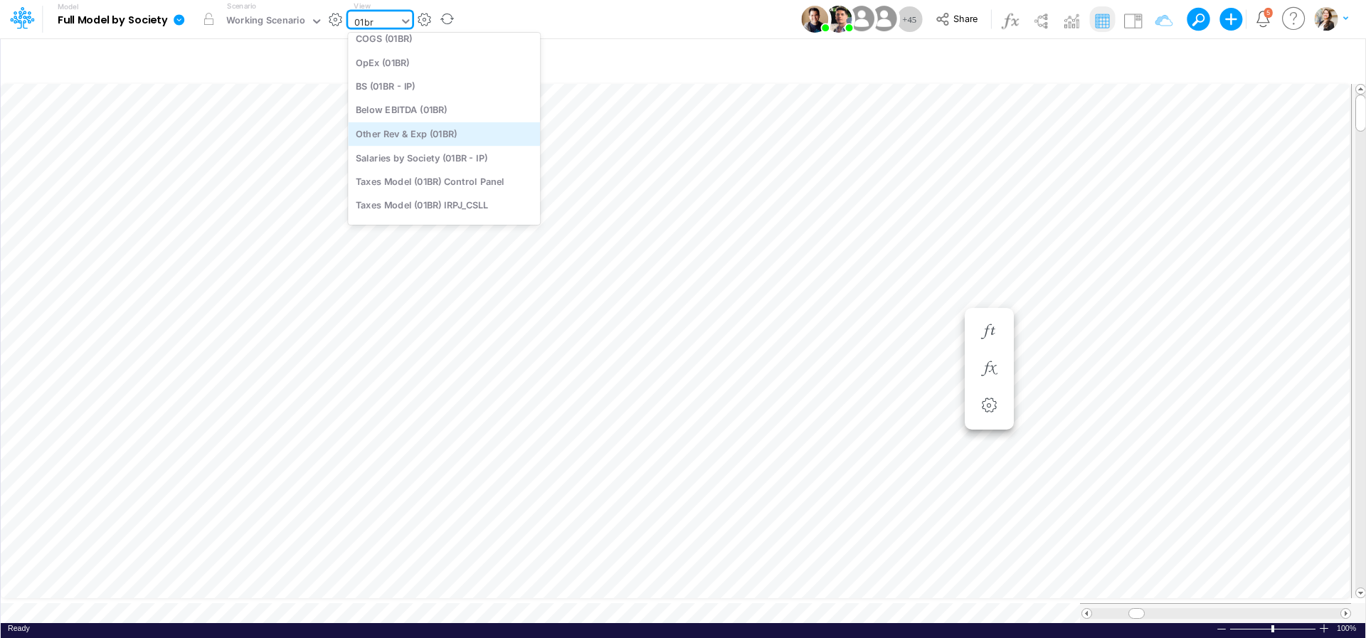
scroll to position [0, 0]
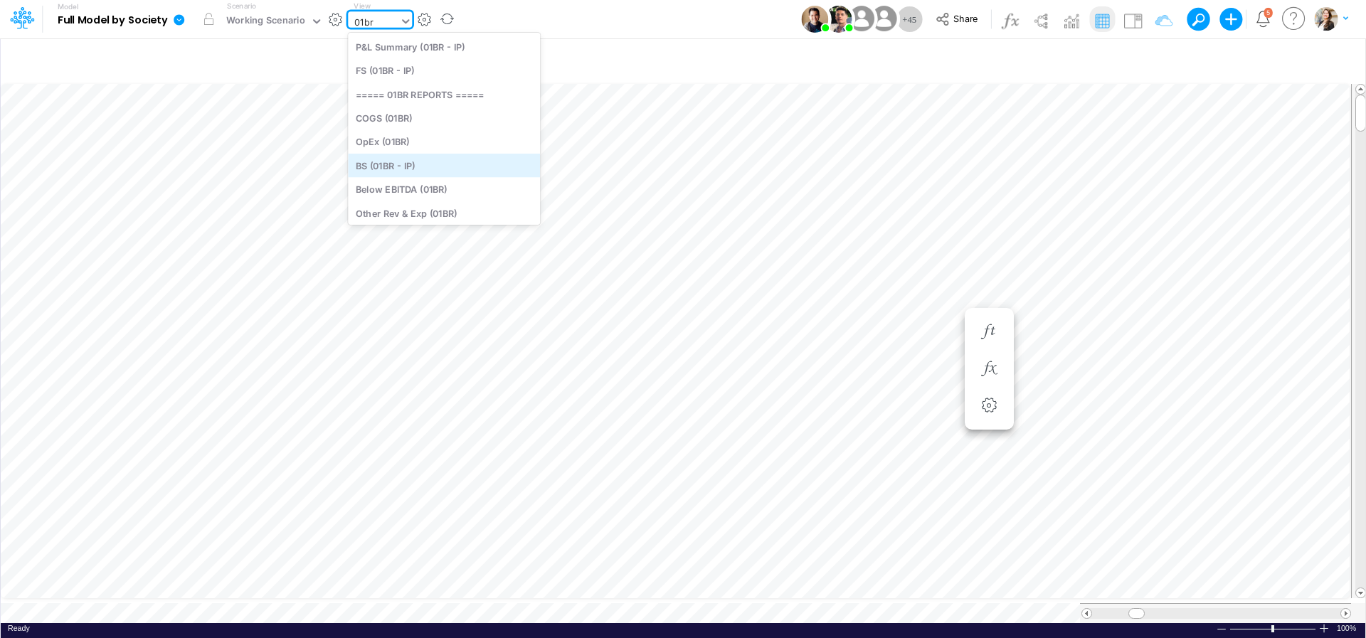
click at [409, 169] on div "BS (01BR - IP)" at bounding box center [444, 165] width 192 height 23
type input "BS (01BR - IP)"
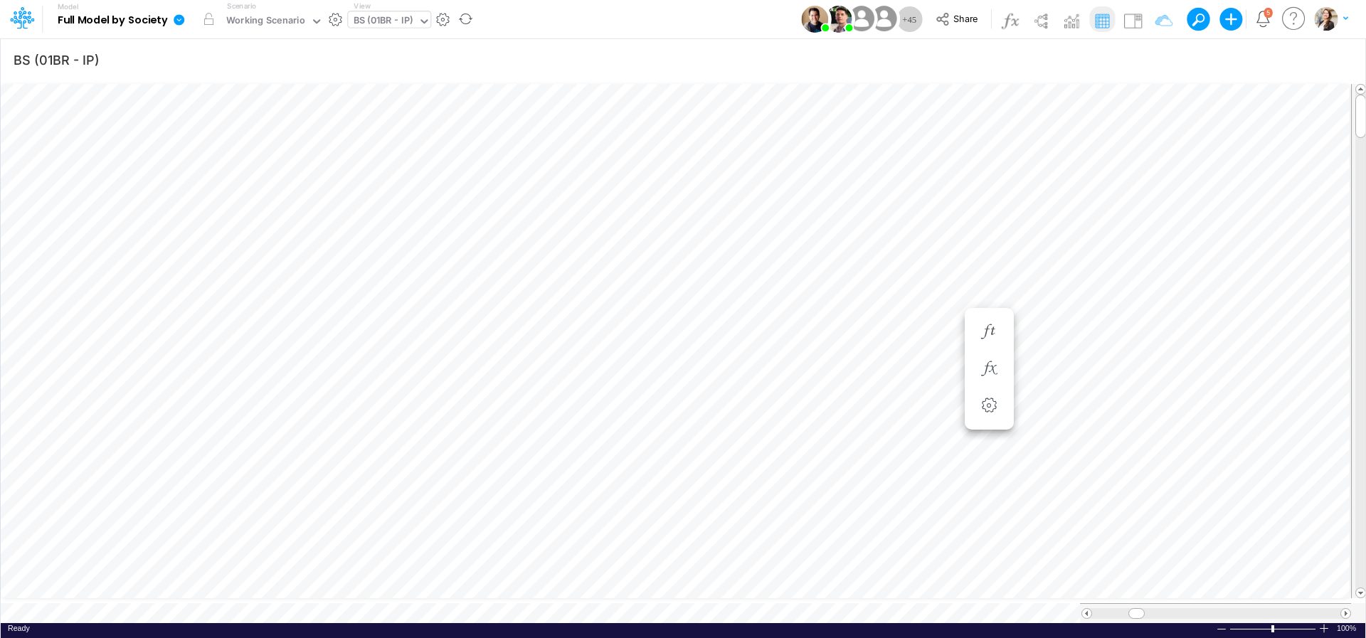
scroll to position [6, 19]
click at [992, 327] on icon "button" at bounding box center [988, 331] width 21 height 15
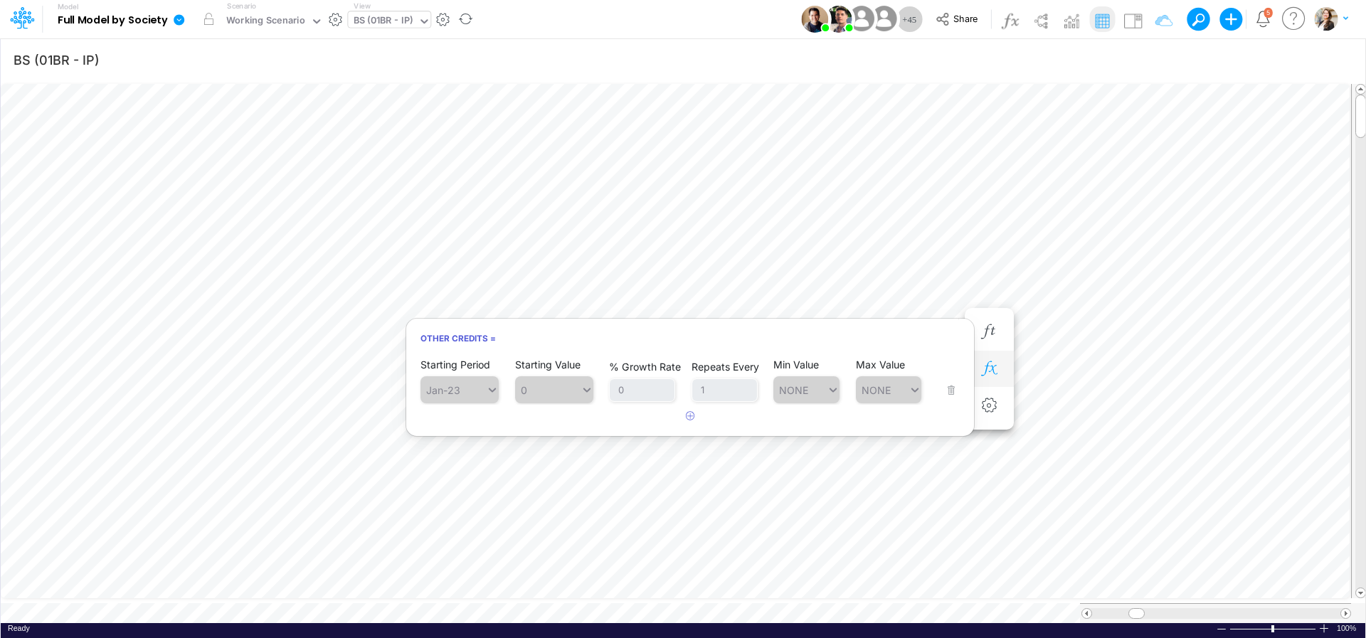
click at [998, 366] on icon "button" at bounding box center [988, 368] width 21 height 15
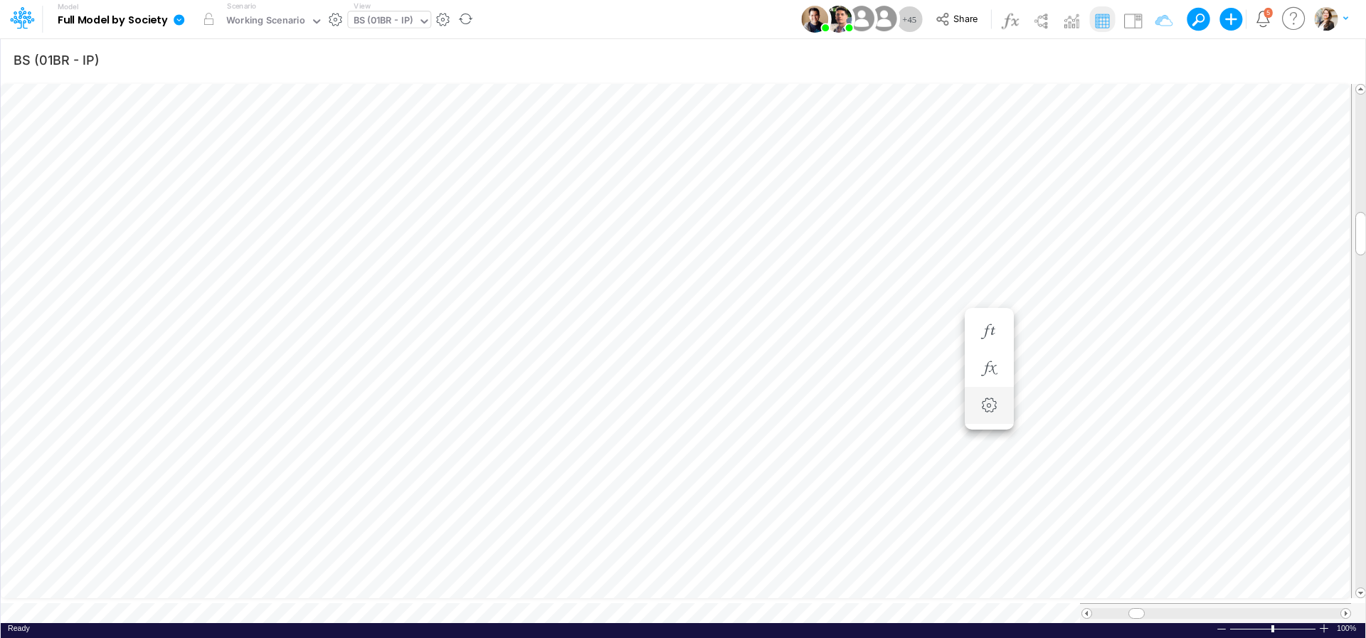
scroll to position [6, 41]
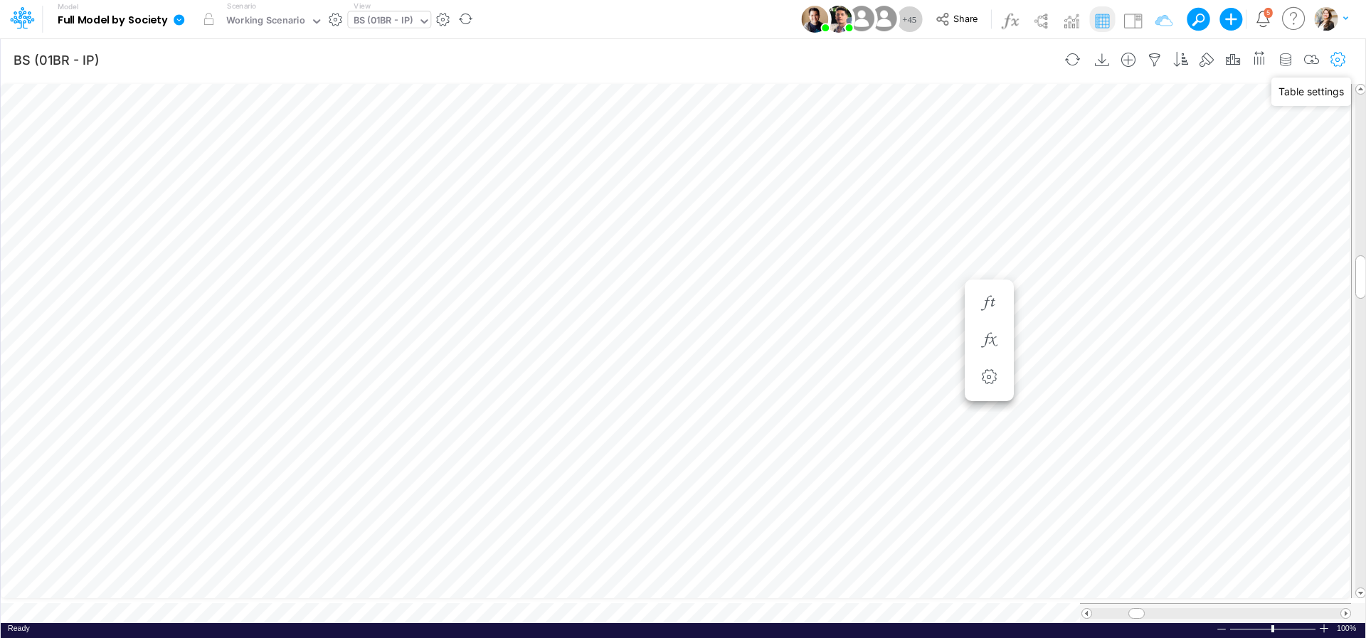
click at [1344, 61] on icon "button" at bounding box center [1338, 60] width 21 height 15
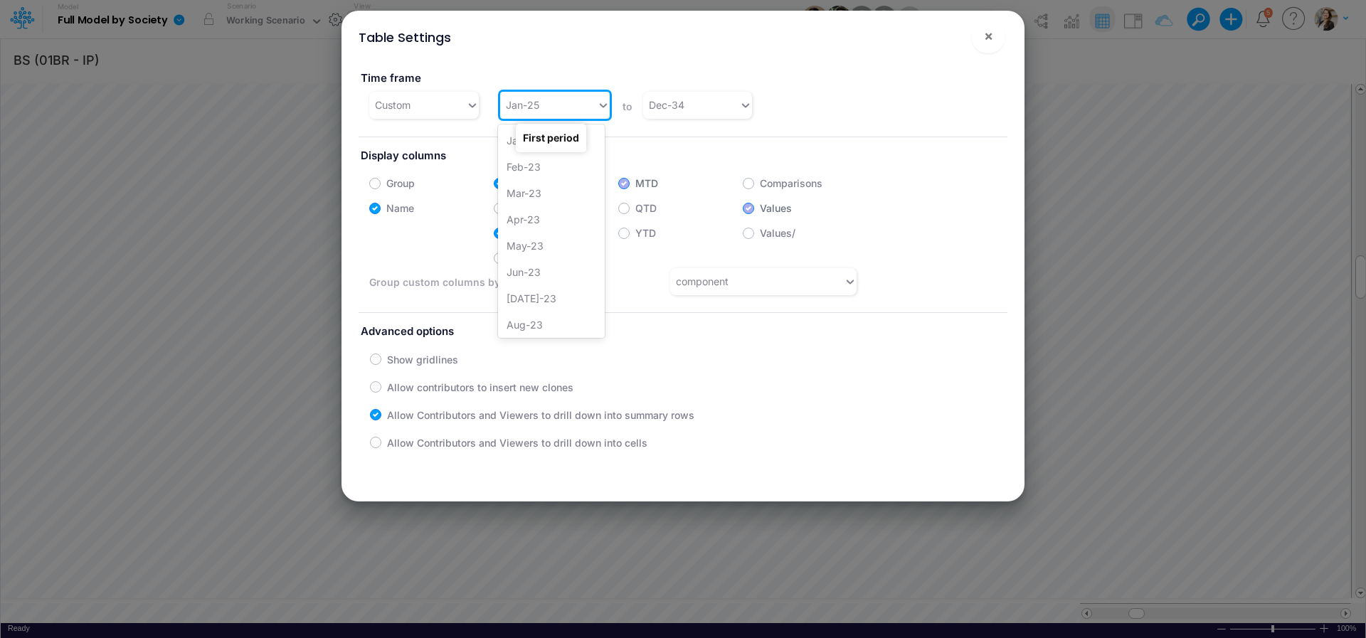
click at [541, 111] on div "Jan-25" at bounding box center [548, 104] width 97 height 23
click at [546, 290] on div "Dec-24" at bounding box center [551, 289] width 107 height 26
click at [989, 41] on span "×" at bounding box center [988, 35] width 9 height 17
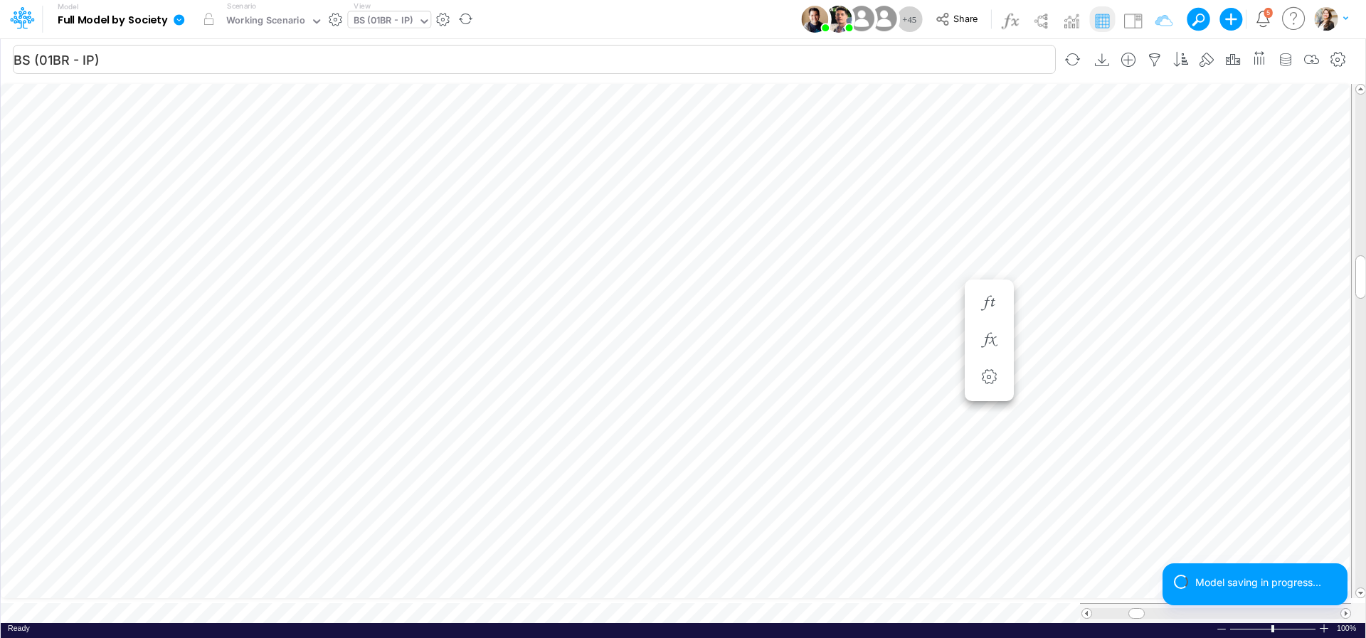
scroll to position [6, 43]
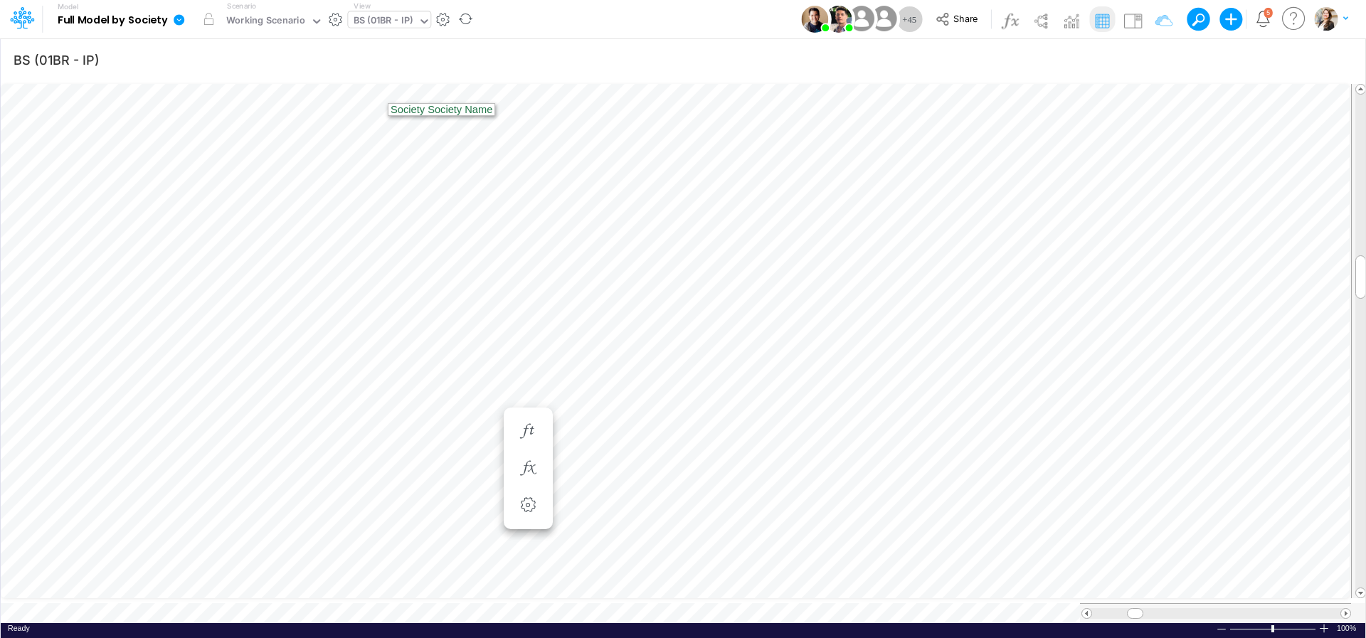
click at [364, 17] on div "BS (01BR - IP)" at bounding box center [384, 22] width 60 height 16
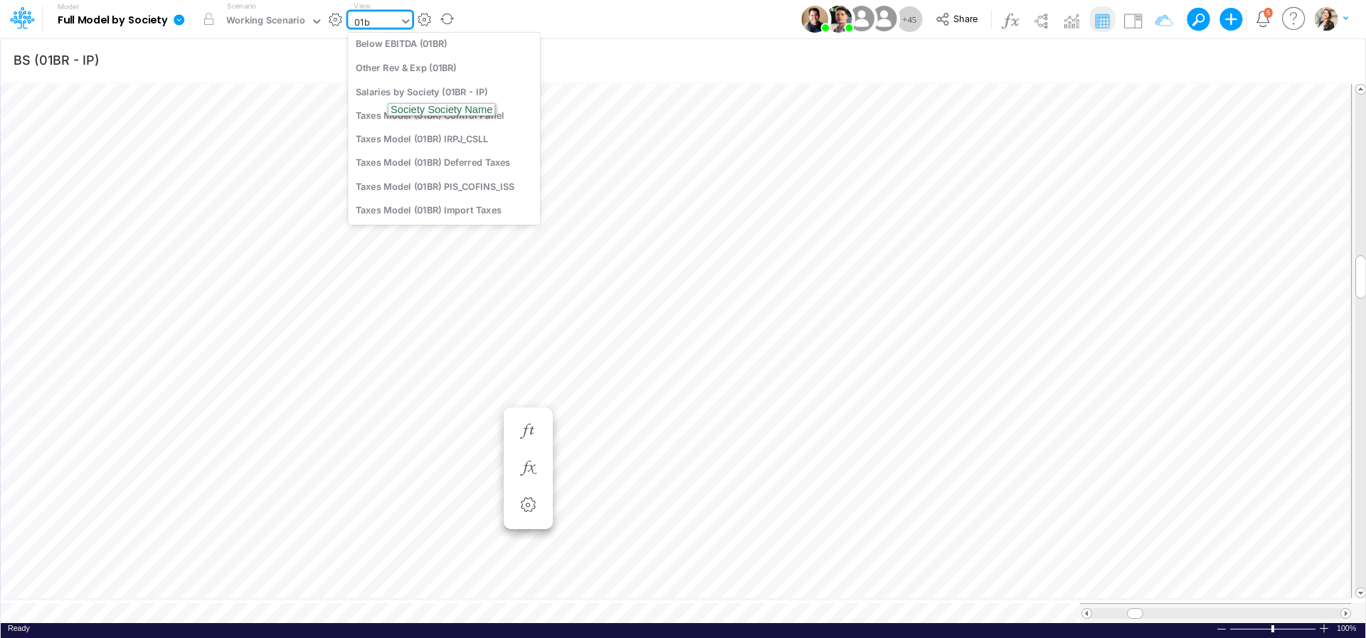
scroll to position [61, 0]
type input "01br"
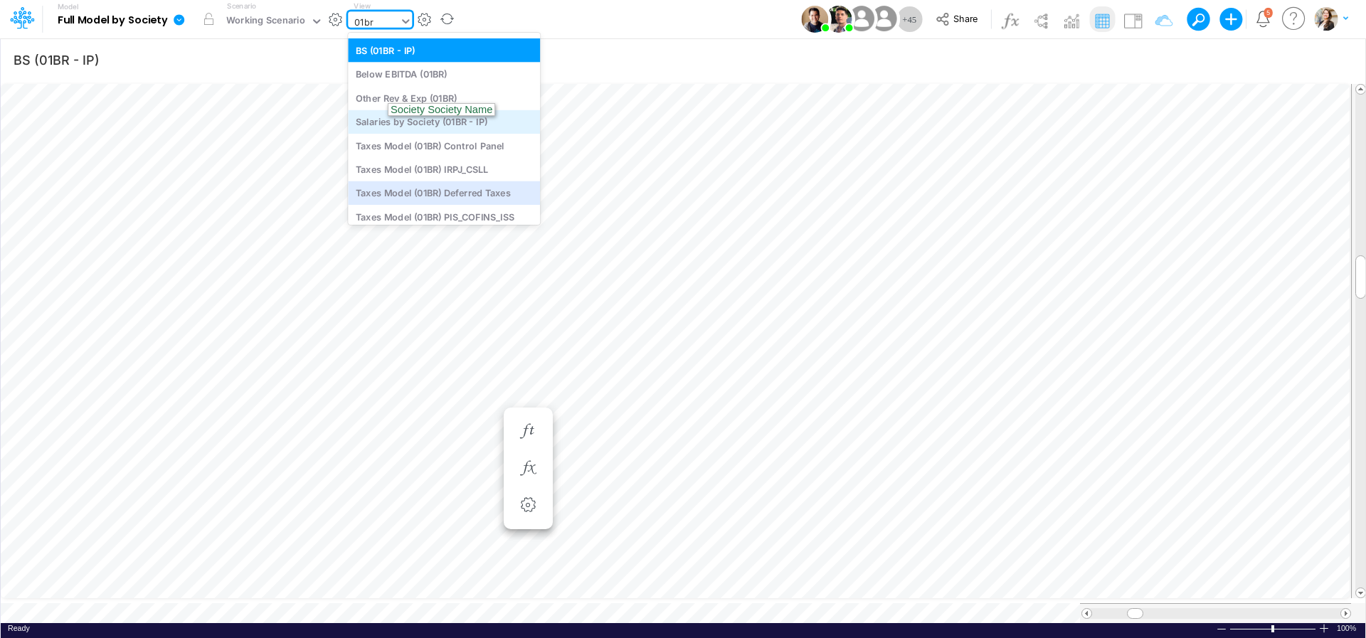
scroll to position [0, 0]
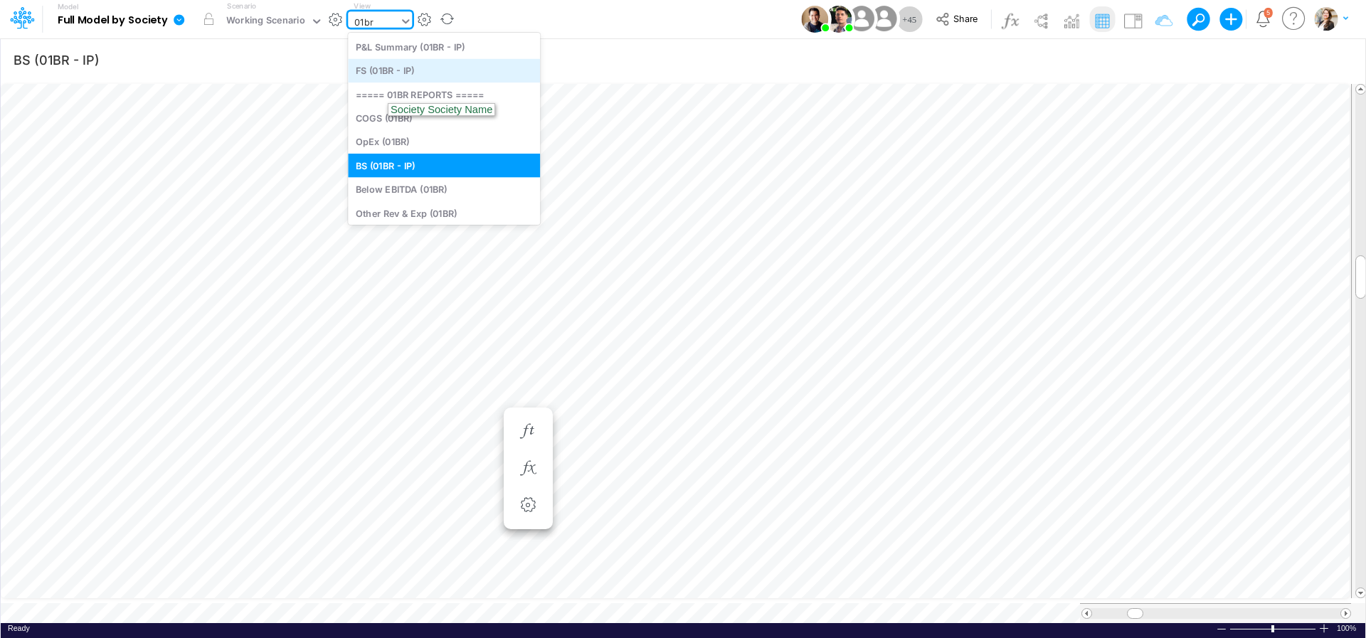
click at [396, 65] on div "FS (01BR - IP)" at bounding box center [444, 70] width 192 height 23
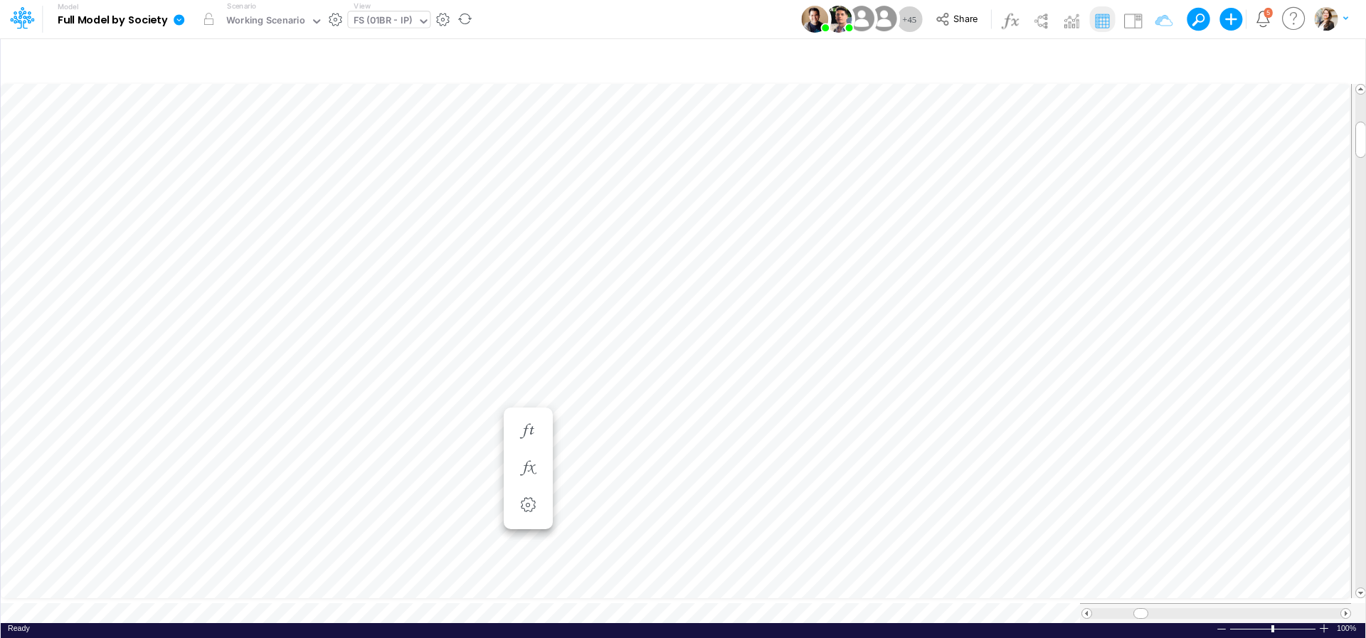
scroll to position [11, 11]
type input "BS (01BR - IP)"
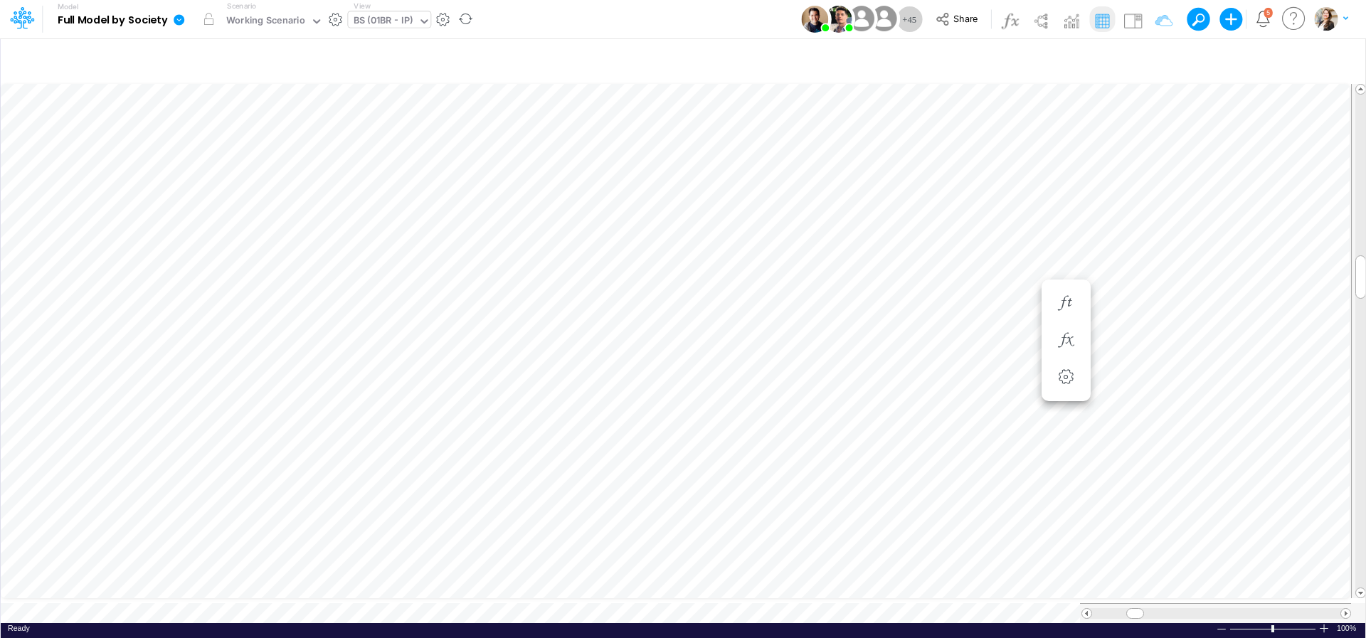
type input "BS (01BR - IP)"
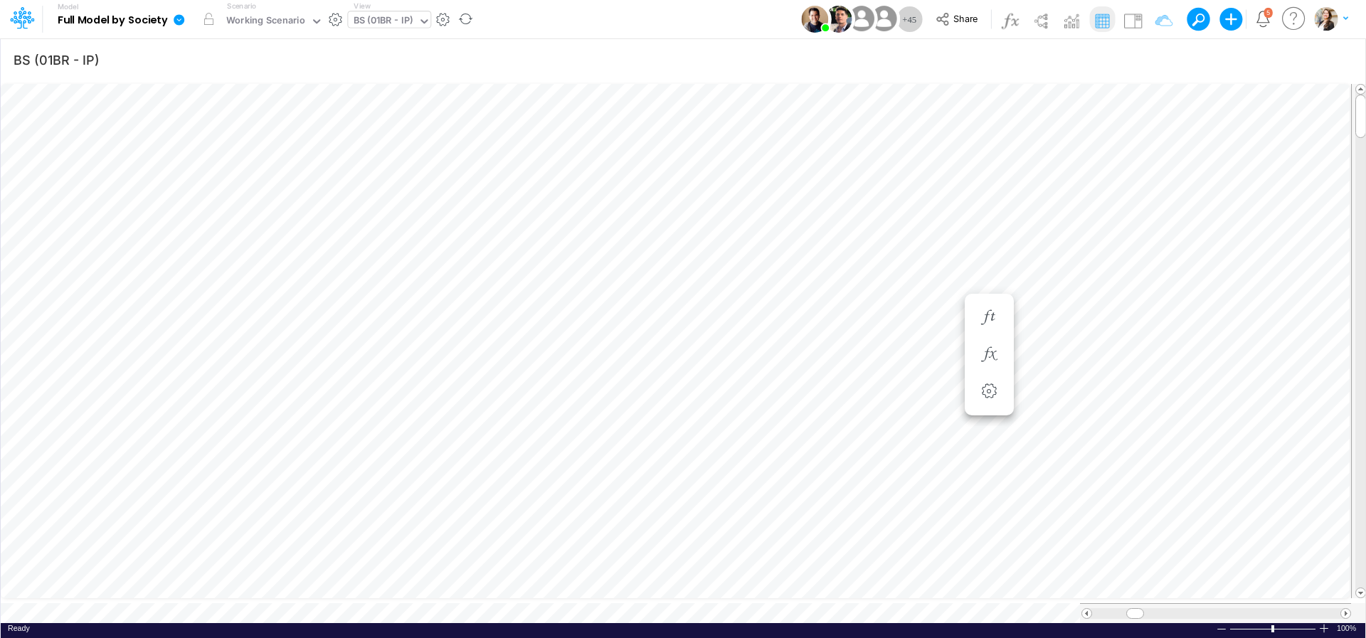
click at [392, 21] on div "BS (01BR - IP)" at bounding box center [384, 22] width 60 height 16
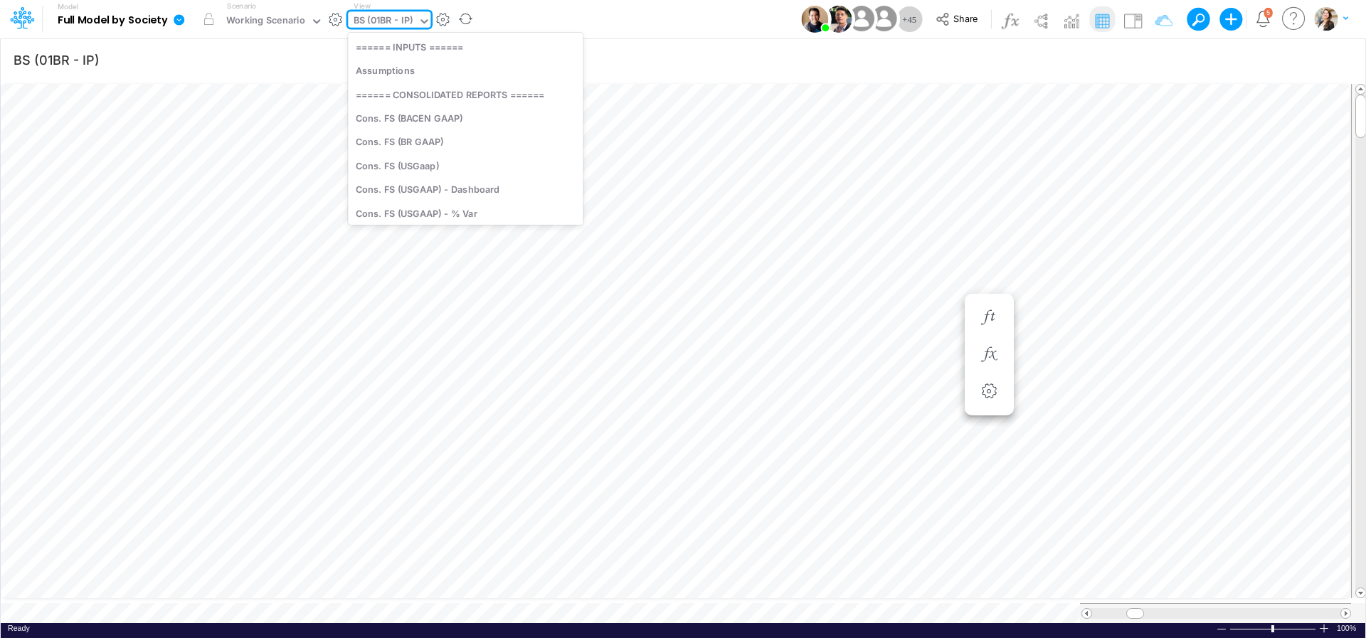
scroll to position [828, 0]
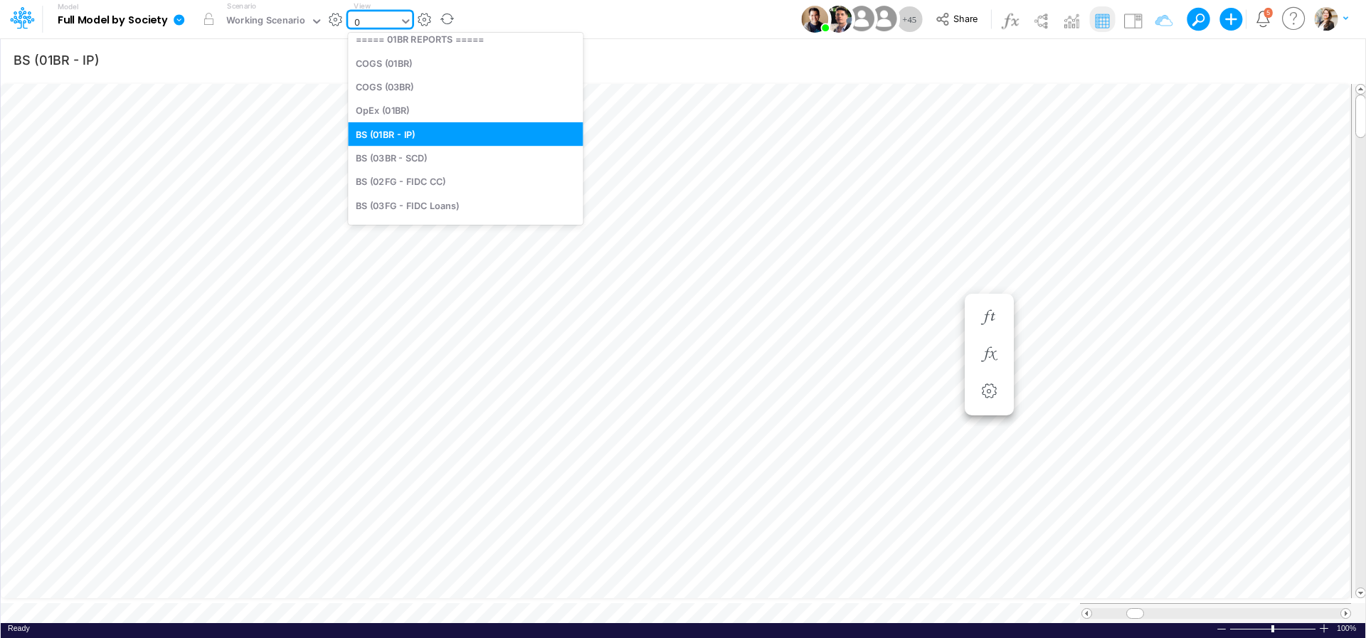
type input "01"
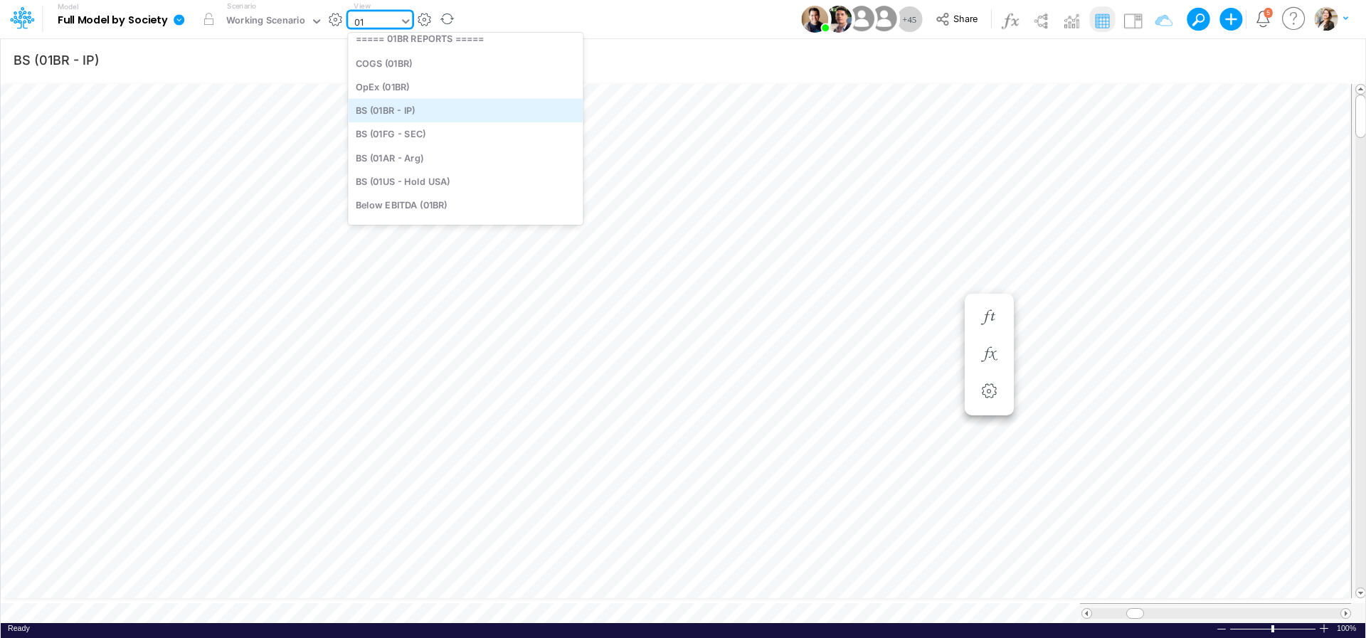
click at [398, 115] on div "BS (01BR - IP)" at bounding box center [465, 109] width 235 height 23
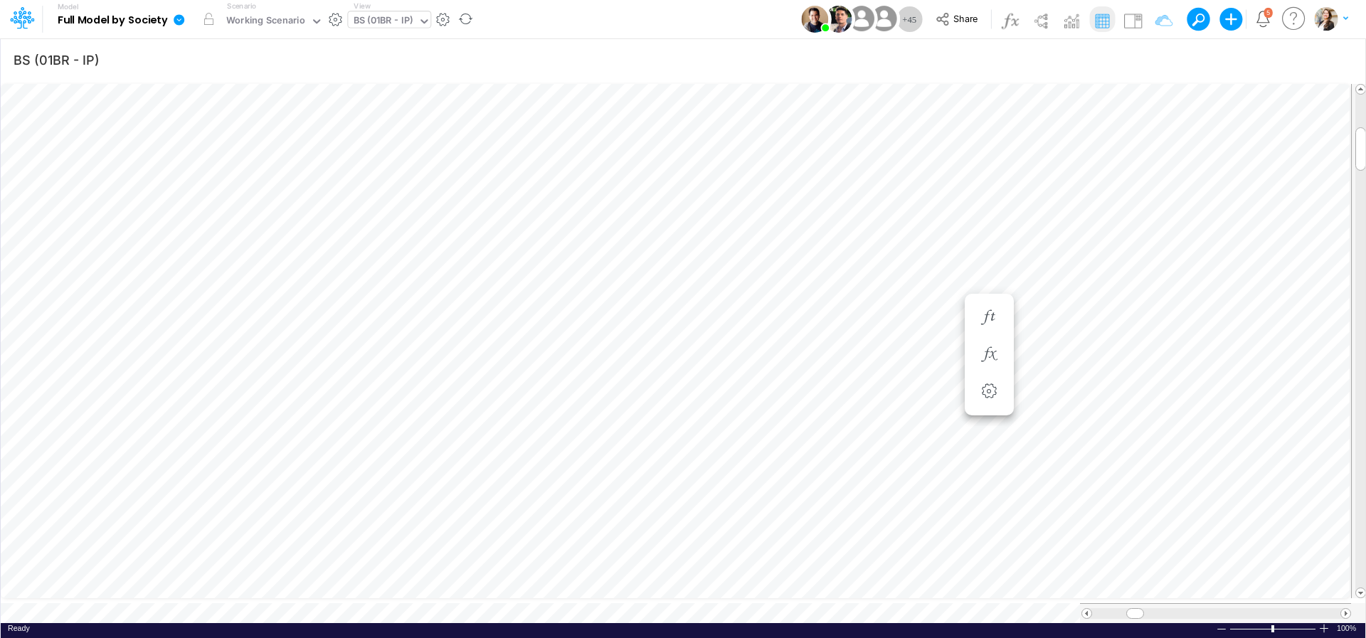
scroll to position [6, 77]
click at [1081, 363] on li at bounding box center [1066, 355] width 49 height 37
click at [1081, 354] on li at bounding box center [1066, 355] width 49 height 37
click at [1069, 354] on icon "button" at bounding box center [1065, 354] width 21 height 15
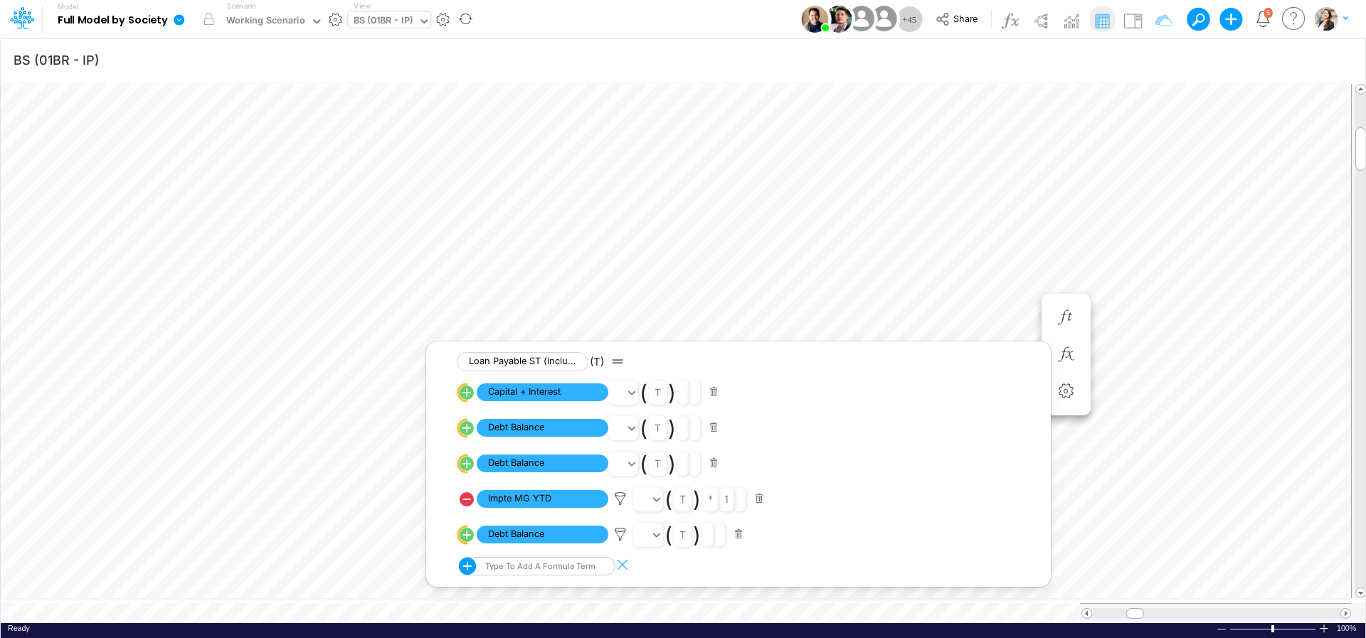
click at [469, 542] on circle "circle with outer border" at bounding box center [467, 535] width 14 height 14
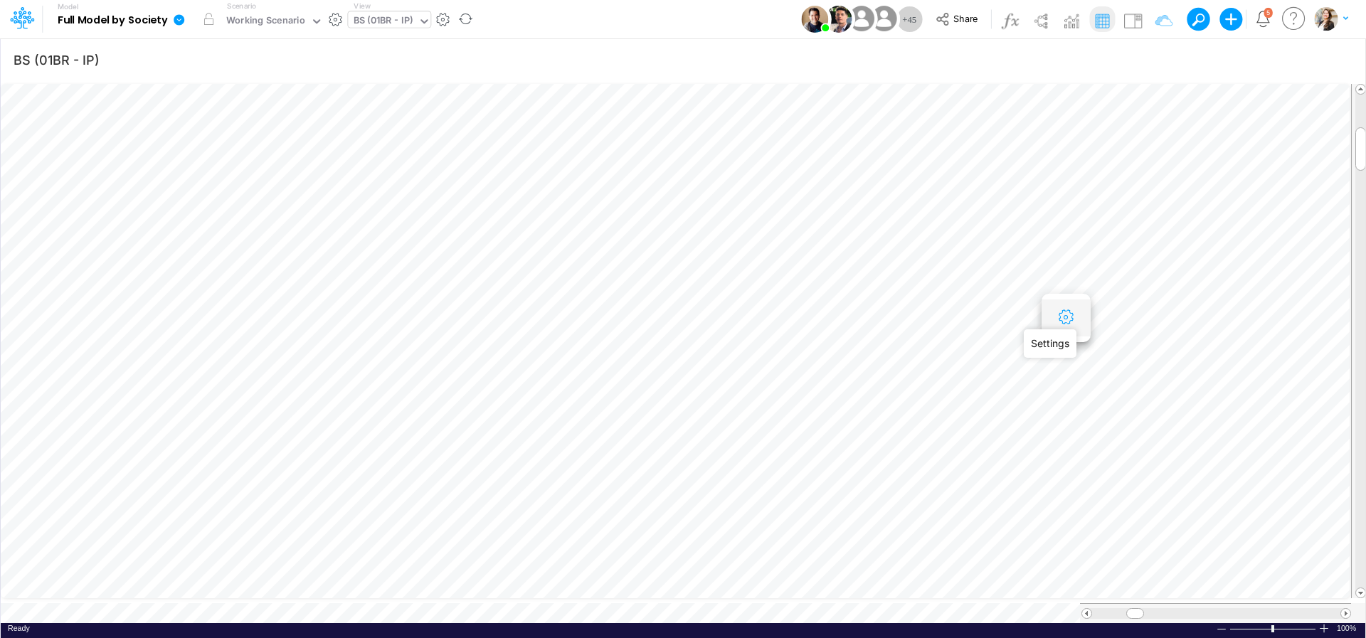
click at [1060, 321] on icon "button" at bounding box center [1065, 317] width 21 height 15
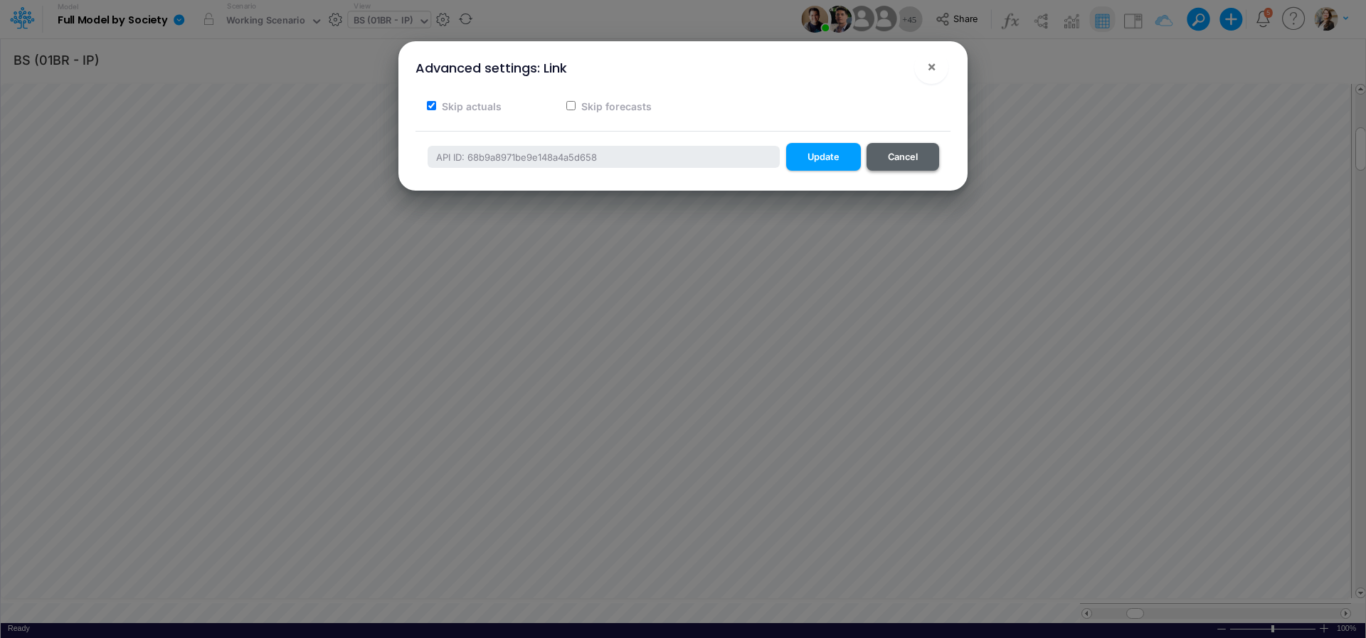
click at [902, 164] on button "Cancel" at bounding box center [903, 157] width 73 height 28
